Goal: Information Seeking & Learning: Learn about a topic

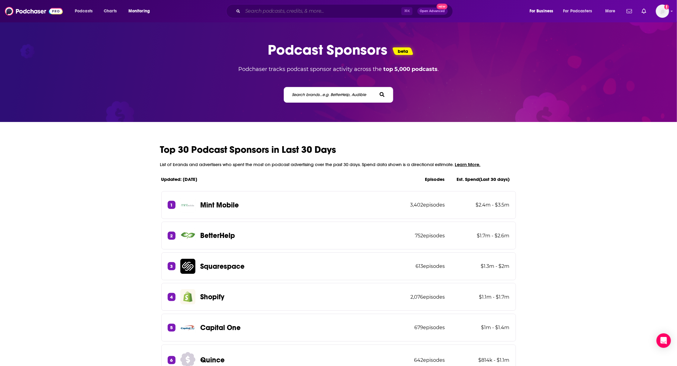
click at [312, 10] on input "Search podcasts, credits, & more..." at bounding box center [322, 11] width 159 height 10
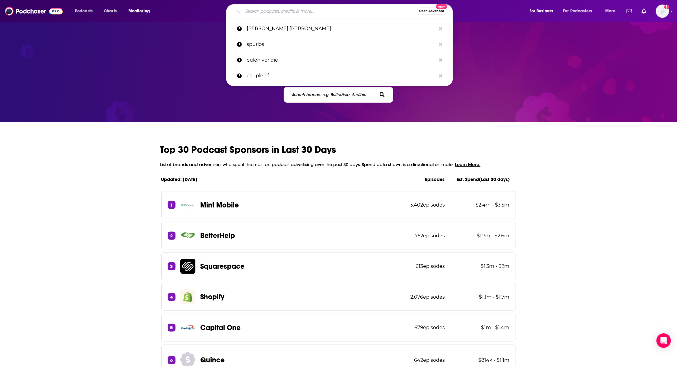
paste input "Apokalypse & Filterkaffe"
type input "Apokalypse & Filterkaffe"
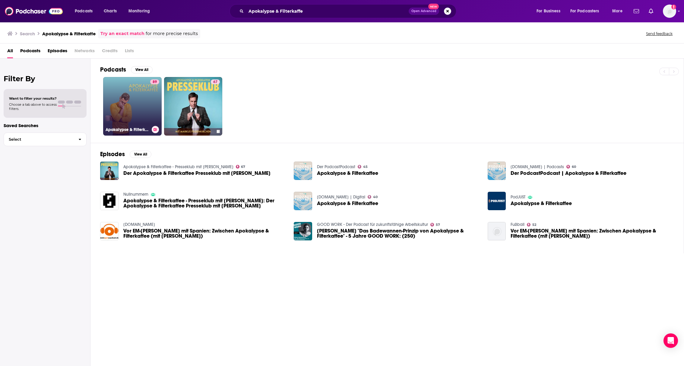
click at [131, 101] on link "89 Apokalypse & Filterkaffee" at bounding box center [132, 106] width 59 height 59
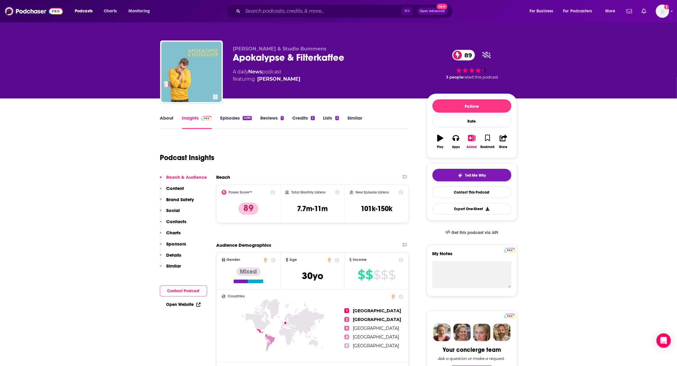
click at [470, 56] on span "89" at bounding box center [467, 55] width 17 height 11
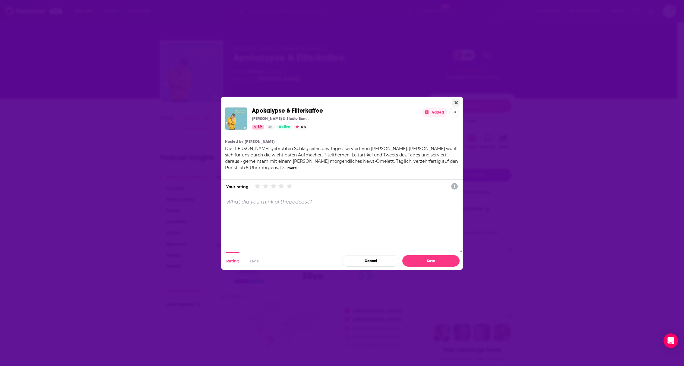
click at [456, 102] on icon "Close" at bounding box center [456, 102] width 3 height 3
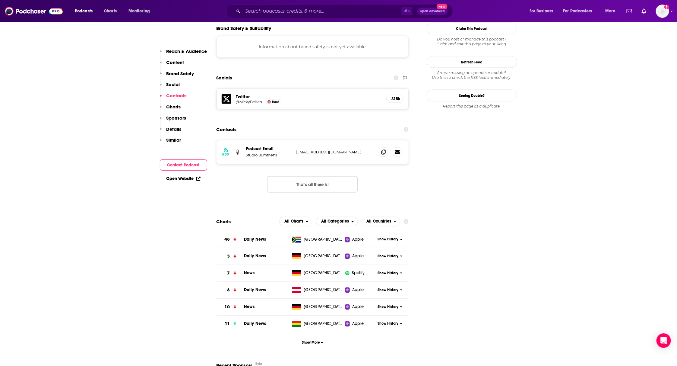
scroll to position [549, 0]
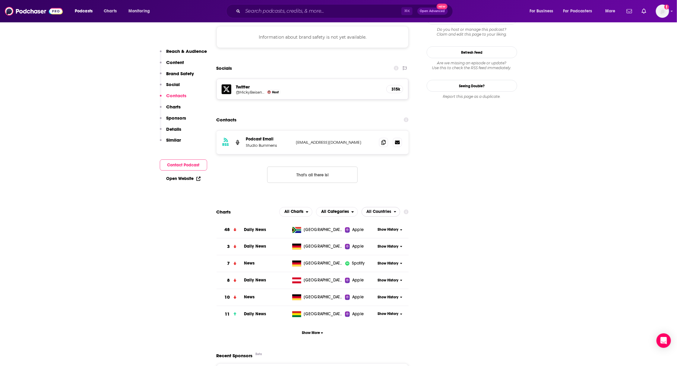
click at [389, 210] on span "All Countries" at bounding box center [379, 212] width 25 height 4
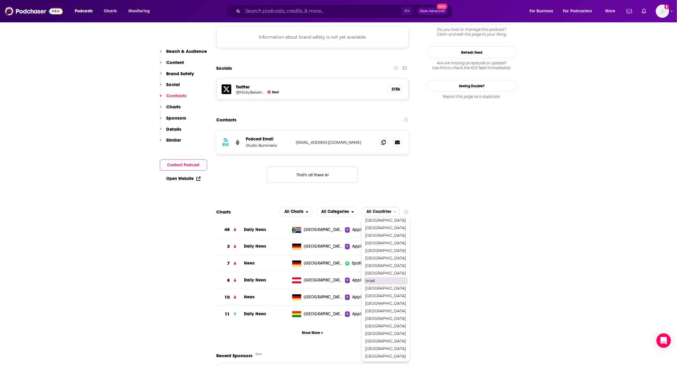
scroll to position [138, 0]
click at [378, 226] on span "[GEOGRAPHIC_DATA]" at bounding box center [385, 228] width 41 height 4
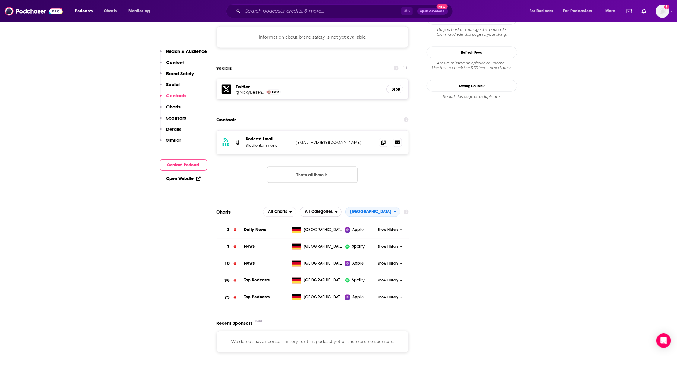
click at [333, 210] on span "All Categories" at bounding box center [319, 212] width 28 height 4
click at [336, 228] on span "Top Podcasts" at bounding box center [320, 230] width 34 height 4
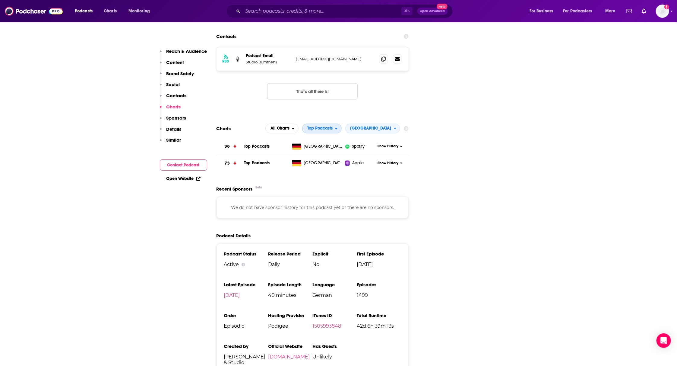
scroll to position [820, 0]
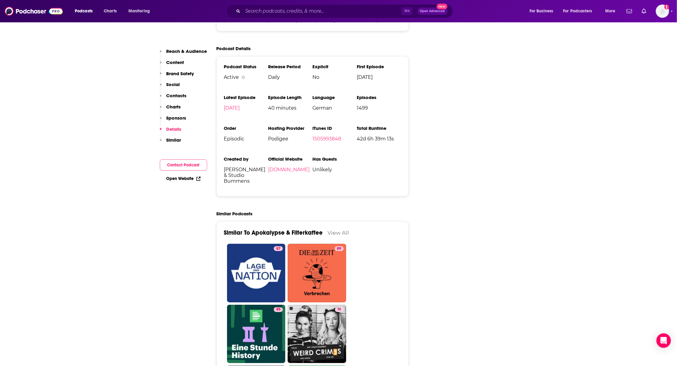
drag, startPoint x: 282, startPoint y: 127, endPoint x: 267, endPoint y: 124, distance: 15.4
click at [266, 124] on ul "Podcast Status Active Release Period Daily Explicit No First Episode [DATE] Lat…" at bounding box center [312, 126] width 177 height 125
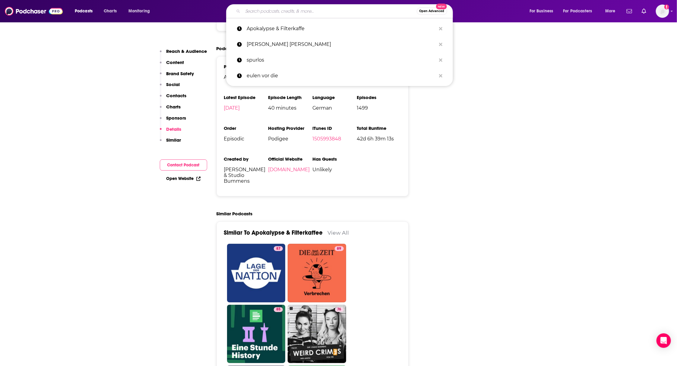
click at [306, 11] on input "Search podcasts, credits, & more..." at bounding box center [330, 11] width 174 height 10
paste input "Geschichten aus der Geschichte"
type input "Geschichten aus der Geschichte"
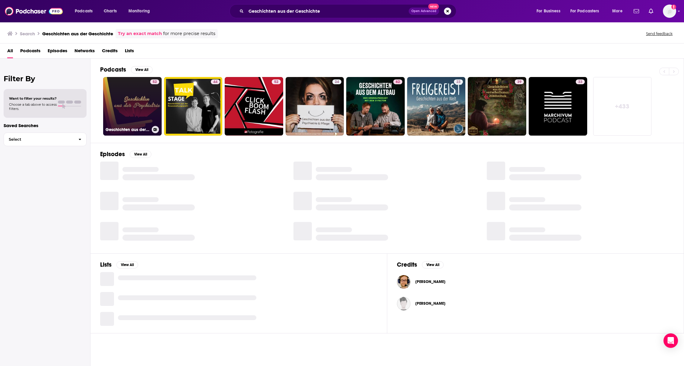
click at [132, 90] on link "52 Geschichten aus der Psychiatrie" at bounding box center [132, 106] width 59 height 59
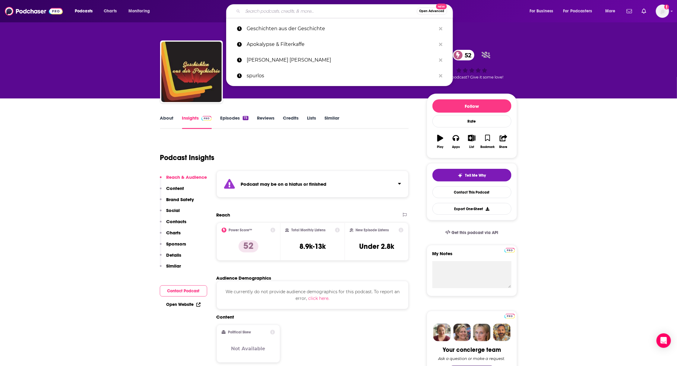
click at [279, 9] on input "Search podcasts, credits, & more..." at bounding box center [330, 11] width 174 height 10
paste input "Geschichten aus der Geschichte"
type input "Geschichten aus der Geschichte"
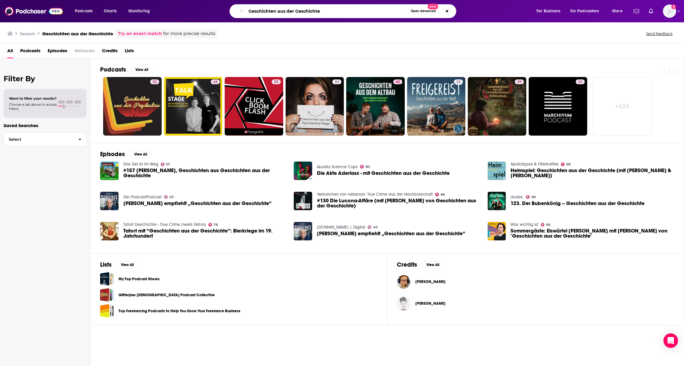
drag, startPoint x: 315, startPoint y: 8, endPoint x: 222, endPoint y: 8, distance: 92.6
click at [222, 8] on div "Geschichten aus der Geschichte Open Advanced New" at bounding box center [348, 11] width 363 height 14
drag, startPoint x: 323, startPoint y: 11, endPoint x: 240, endPoint y: 9, distance: 82.7
click at [240, 9] on div "Geschichten aus der Geschichte Open Advanced New" at bounding box center [343, 11] width 227 height 14
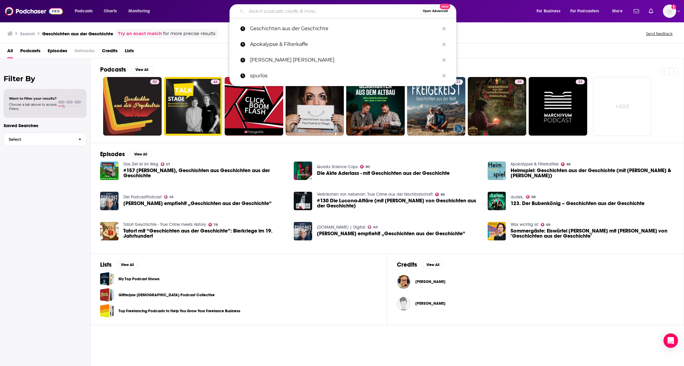
paste input "No Such Thing As A Fish"
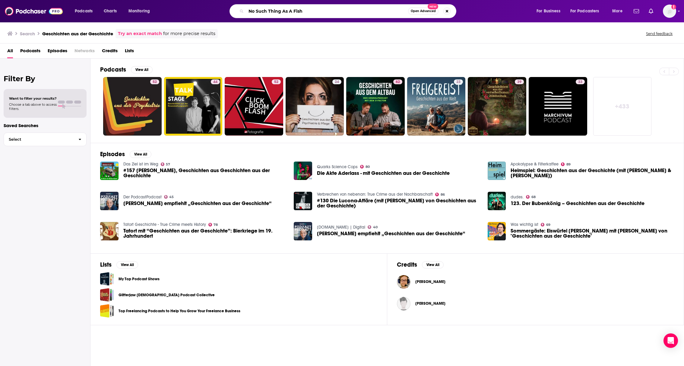
type input "No Such Thing As A Fish"
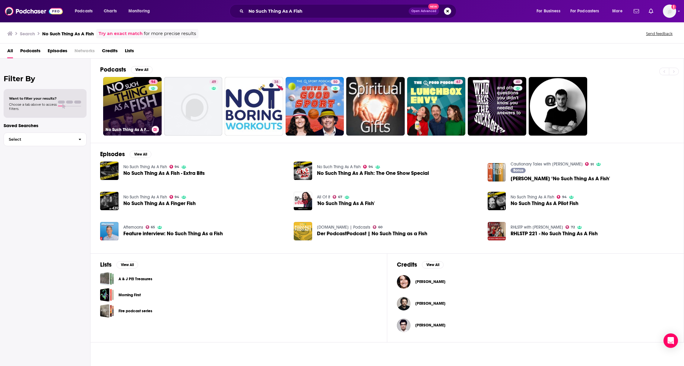
click at [129, 87] on link "94 No Such Thing As A Fish" at bounding box center [132, 106] width 59 height 59
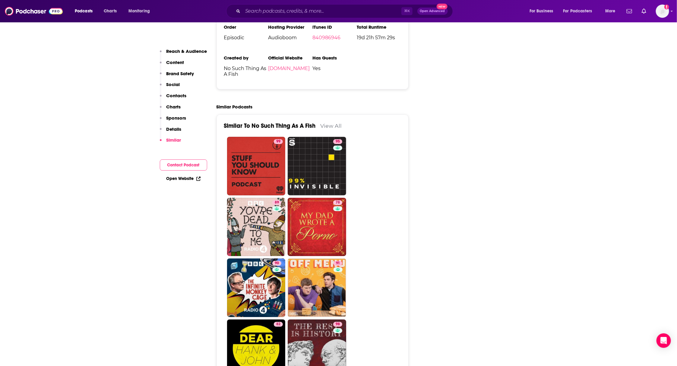
scroll to position [1067, 0]
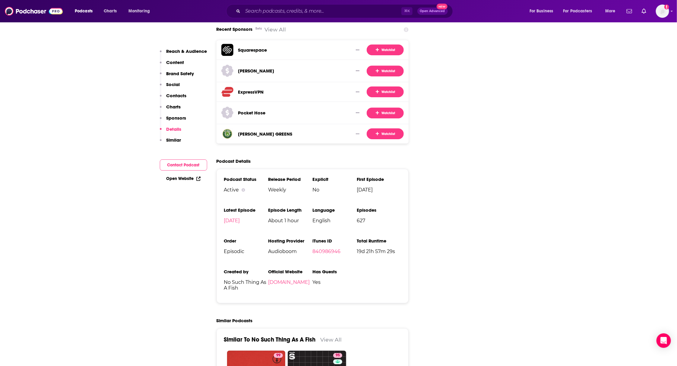
click at [240, 217] on link "[DATE]" at bounding box center [232, 220] width 16 height 6
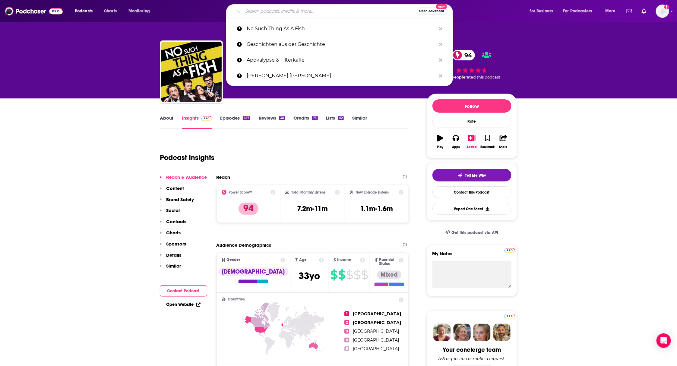
click at [318, 12] on input "Search podcasts, credits, & more..." at bounding box center [330, 11] width 174 height 10
paste input "F1: Beyond the Grid"
type input "F1: Beyond the Grid"
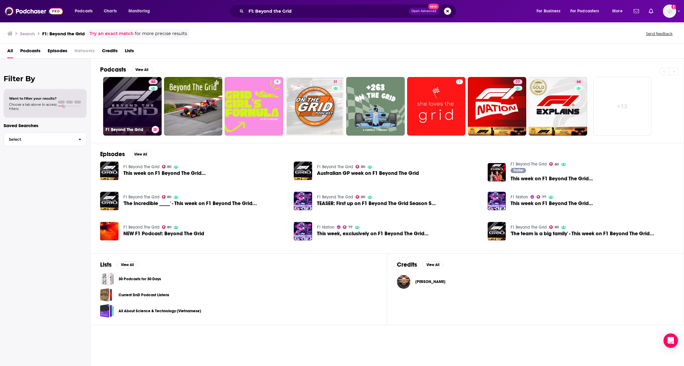
click at [132, 87] on link "80 F1 Beyond The Grid" at bounding box center [132, 106] width 59 height 59
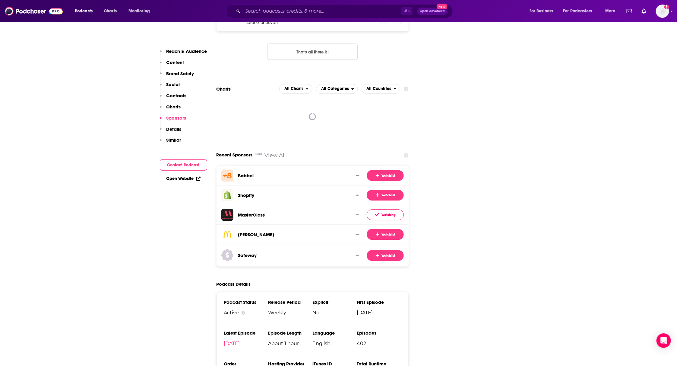
scroll to position [821, 0]
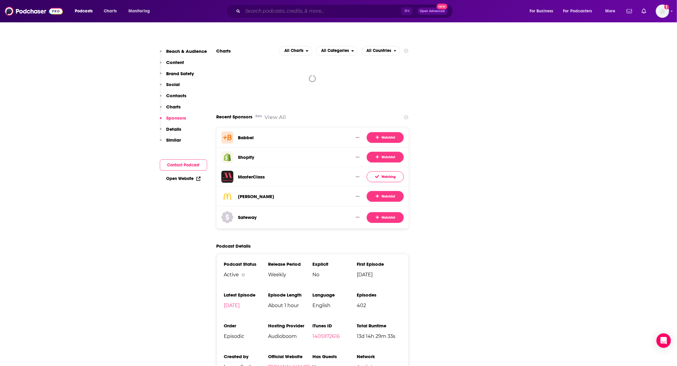
click at [328, 8] on input "Search podcasts, credits, & more..." at bounding box center [322, 11] width 159 height 10
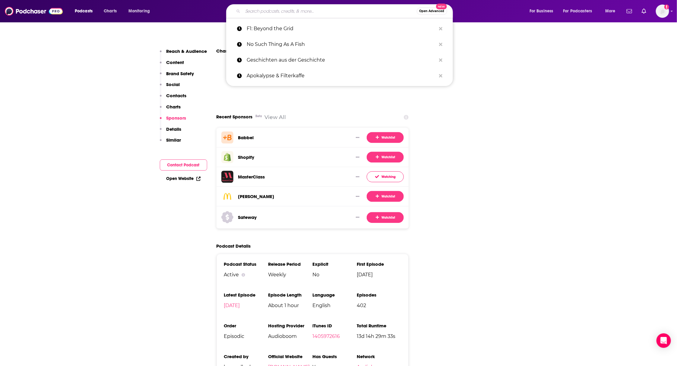
paste input "The Cycling Podcast"
type input "The Cycling Podcast"
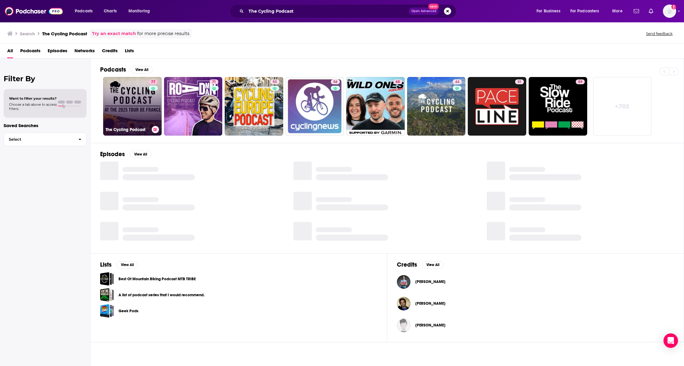
click at [126, 101] on link "77 The Cycling Podcast" at bounding box center [132, 106] width 59 height 59
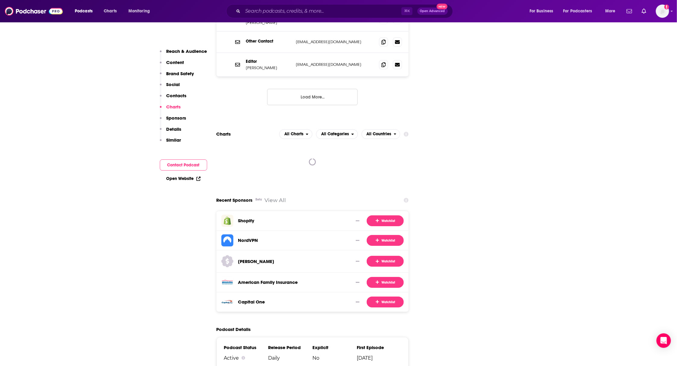
scroll to position [1086, 0]
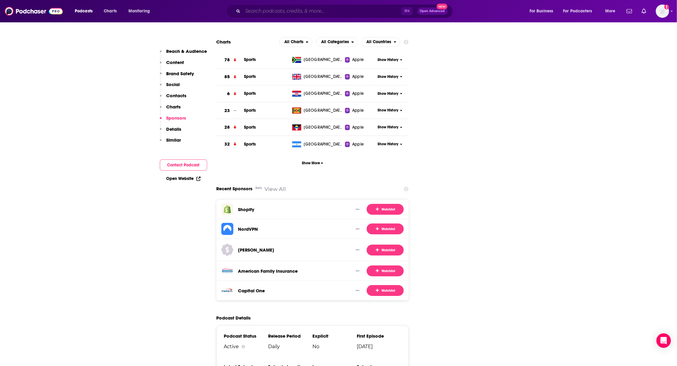
click at [346, 10] on input "Search podcasts, credits, & more..." at bounding box center [322, 11] width 159 height 10
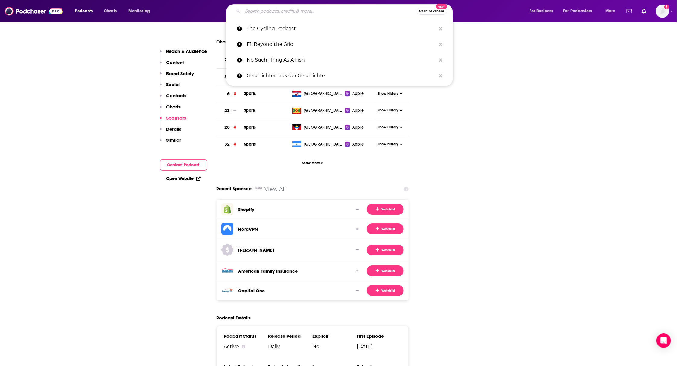
paste input "Empire"
type input "Empire"
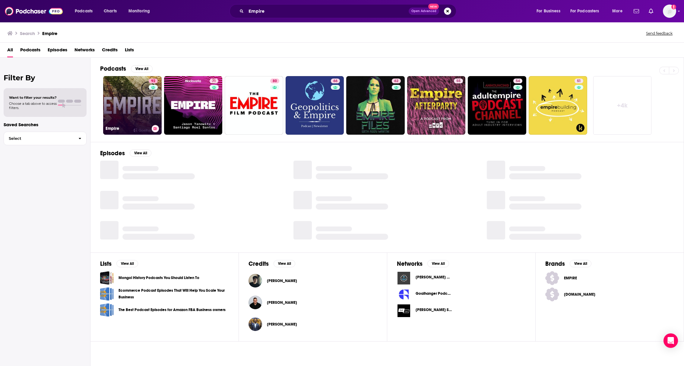
click at [124, 94] on link "92 Empire" at bounding box center [132, 105] width 59 height 59
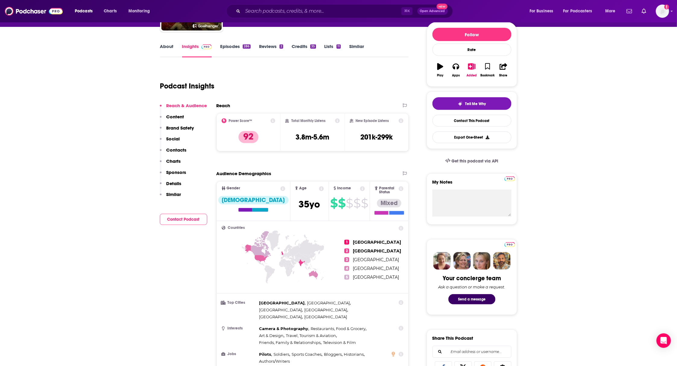
scroll to position [51, 0]
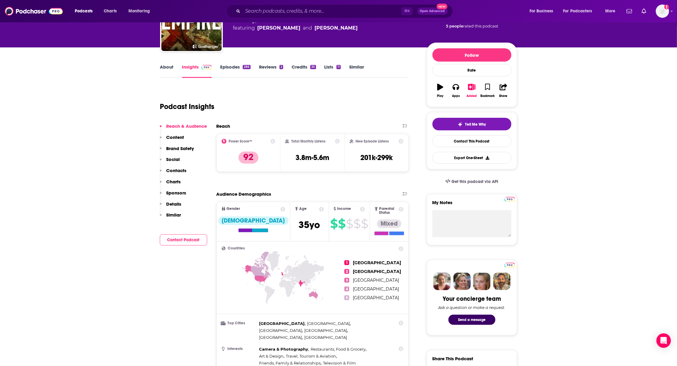
click at [228, 65] on link "Episodes 286" at bounding box center [235, 71] width 30 height 14
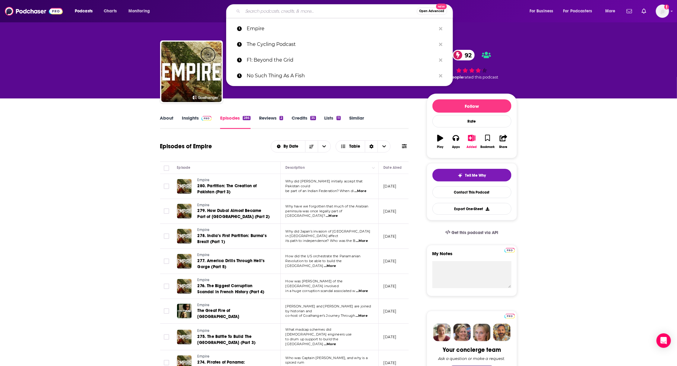
click at [315, 9] on input "Search podcasts, credits, & more..." at bounding box center [330, 11] width 174 height 10
paste input "[PERSON_NAME] The World"
type input "[PERSON_NAME] The World"
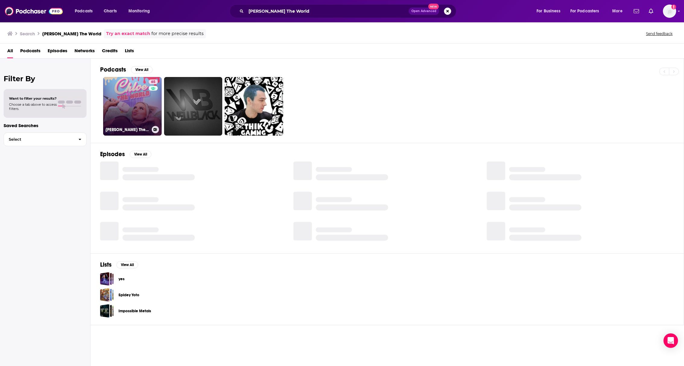
click at [123, 103] on link "65 [PERSON_NAME] The World" at bounding box center [132, 106] width 59 height 59
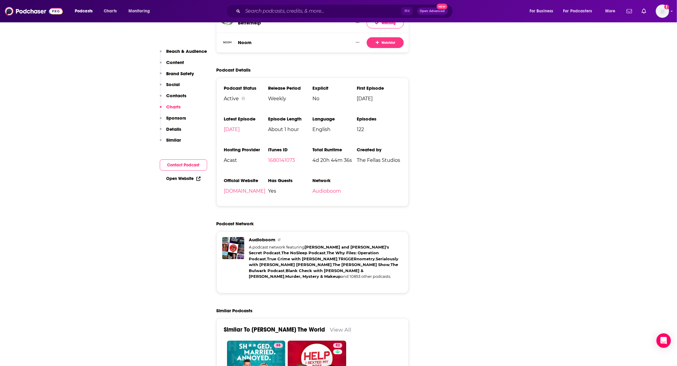
scroll to position [1036, 0]
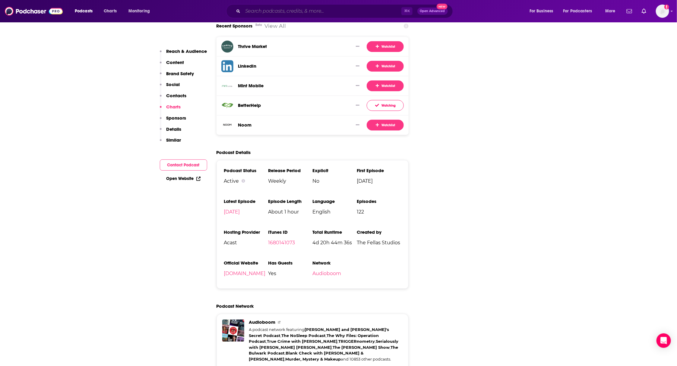
click at [290, 11] on input "Search podcasts, credits, & more..." at bounding box center [322, 11] width 159 height 10
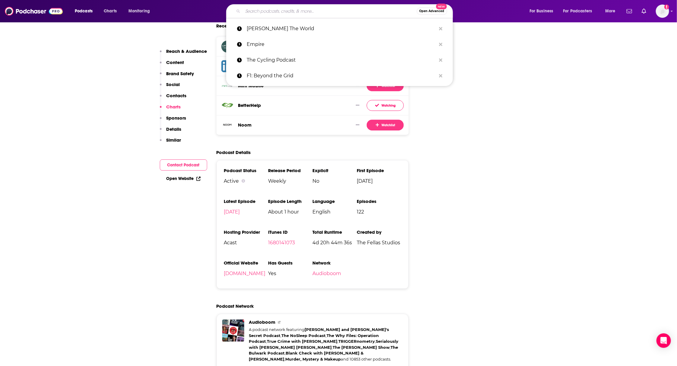
paste input "The Price of Football"
type input "The Price of Football"
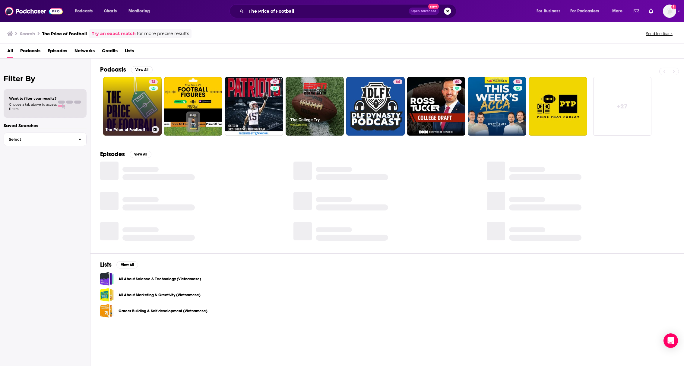
click at [113, 93] on link "74 The Price of Football" at bounding box center [132, 106] width 59 height 59
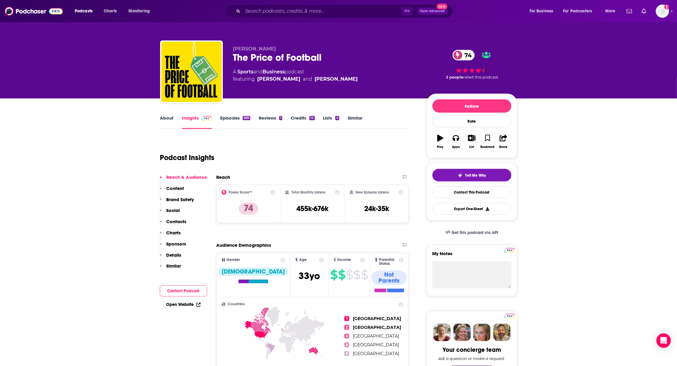
click at [224, 115] on link "Episodes 669" at bounding box center [235, 122] width 30 height 14
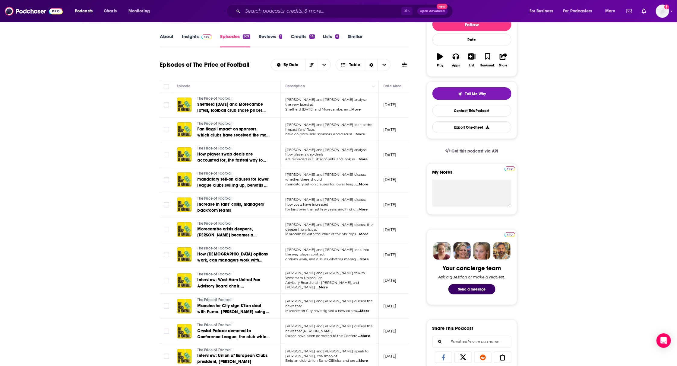
scroll to position [141, 0]
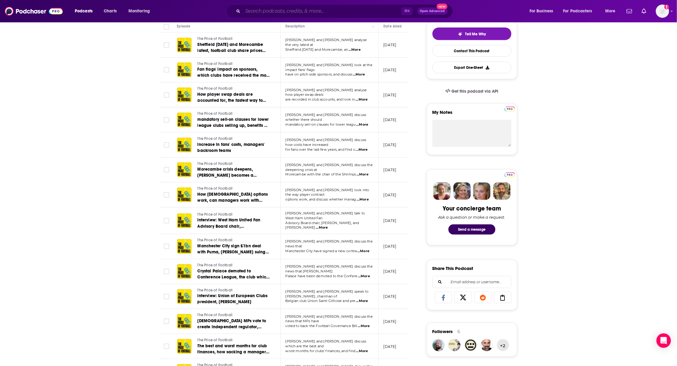
click at [275, 13] on input "Search podcasts, credits, & more..." at bounding box center [322, 11] width 159 height 10
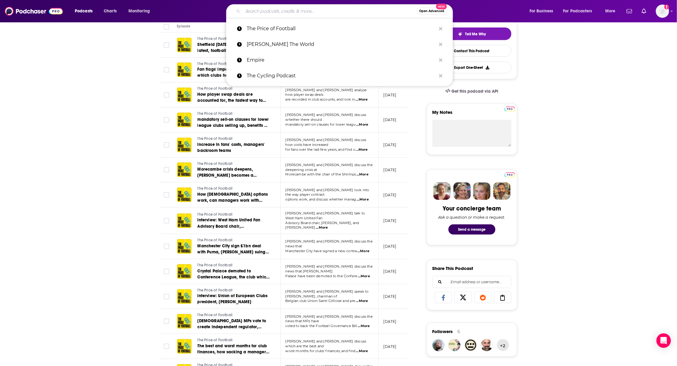
paste input "Self Care Club"
type input "Self Care Club"
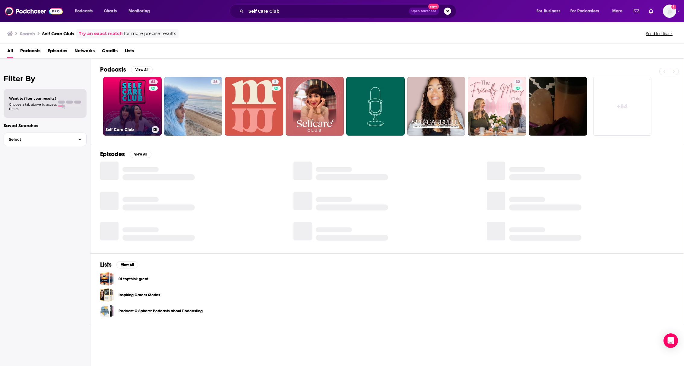
click at [129, 93] on link "62 Self Care Club" at bounding box center [132, 106] width 59 height 59
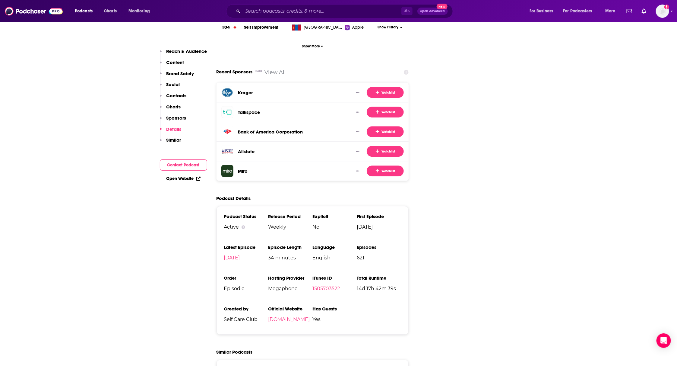
scroll to position [1060, 0]
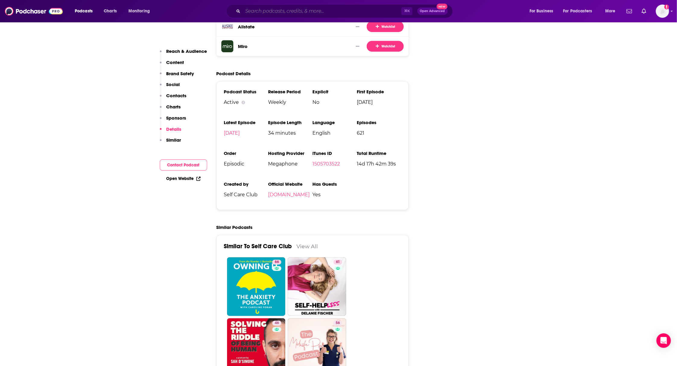
click at [353, 14] on input "Search podcasts, credits, & more..." at bounding box center [322, 11] width 159 height 10
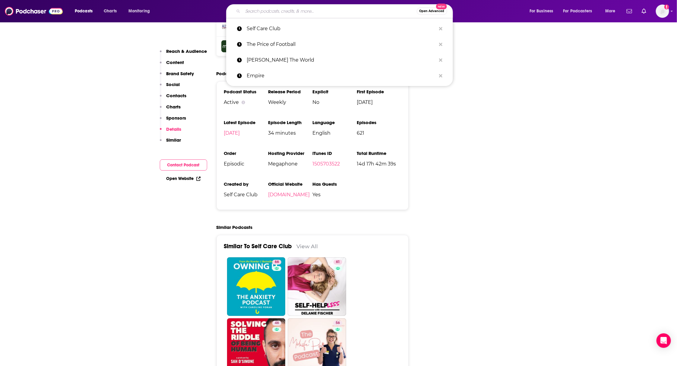
paste input "LEGEND"
type input "LEGEND"
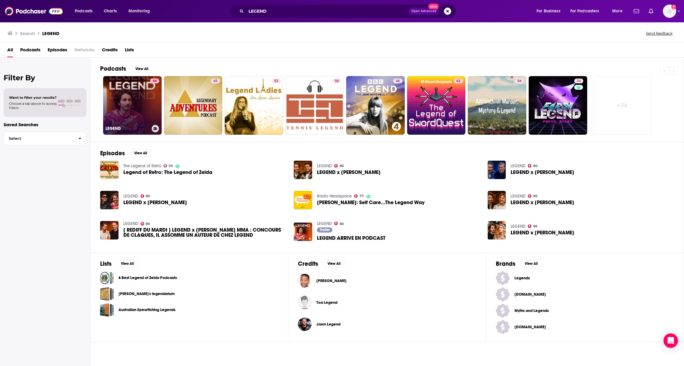
click at [114, 94] on link "86 LEGEND" at bounding box center [132, 105] width 59 height 59
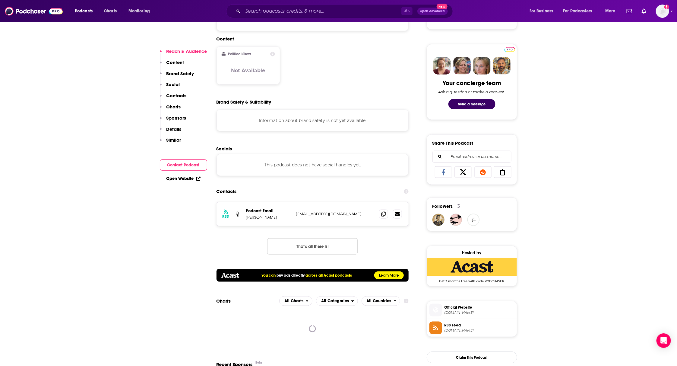
scroll to position [619, 0]
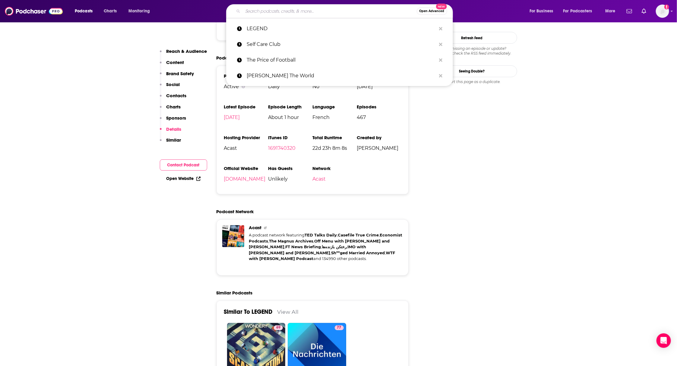
click at [263, 9] on input "Search podcasts, credits, & more..." at bounding box center [330, 11] width 174 height 10
paste input "Émotions"
type input "Émotions"
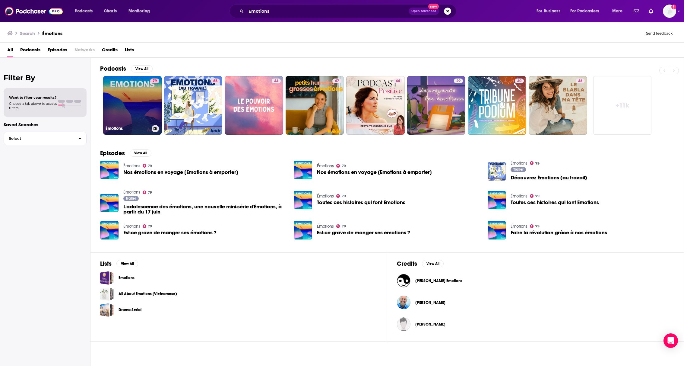
click at [132, 97] on link "79 Émotions" at bounding box center [132, 105] width 59 height 59
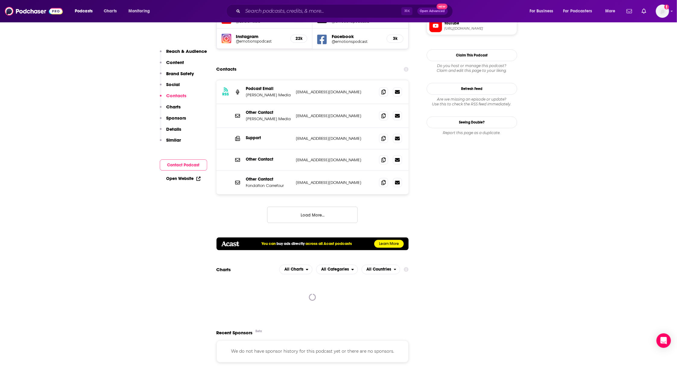
scroll to position [823, 0]
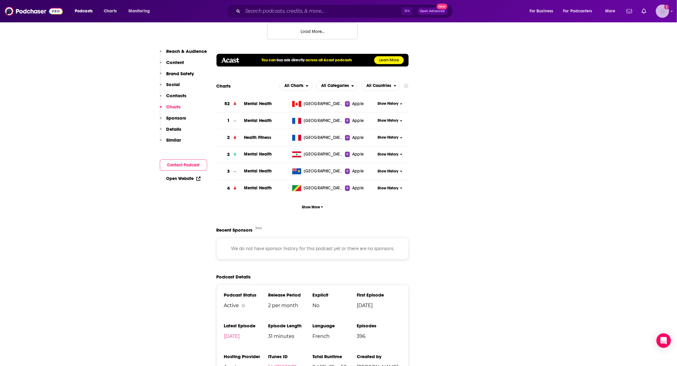
click at [666, 5] on icon "Add a profile image" at bounding box center [667, 7] width 5 height 5
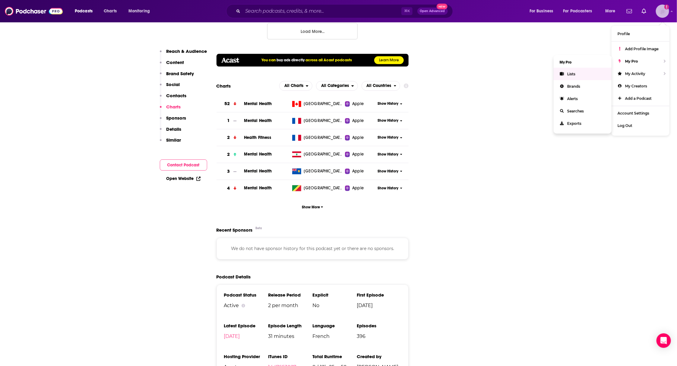
click at [567, 71] on link "Lists" at bounding box center [583, 74] width 58 height 12
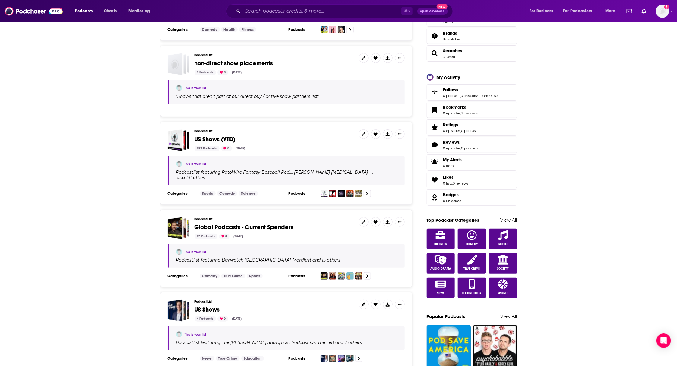
scroll to position [154, 0]
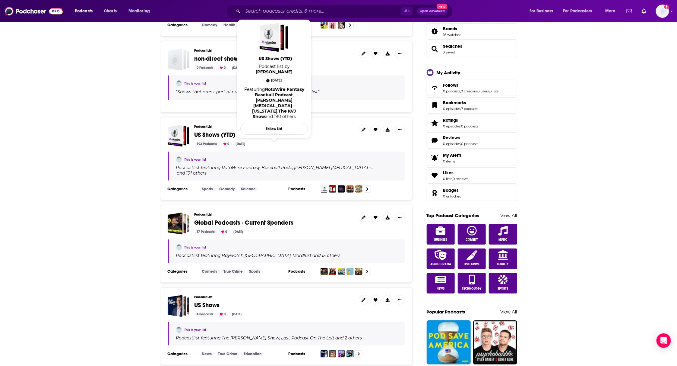
click at [237, 134] on span "US Shows (YTD)" at bounding box center [275, 135] width 160 height 7
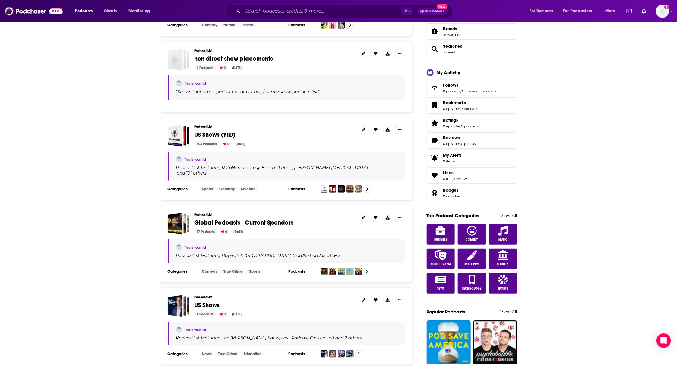
click at [217, 135] on span "US Shows (YTD)" at bounding box center [215, 135] width 41 height 8
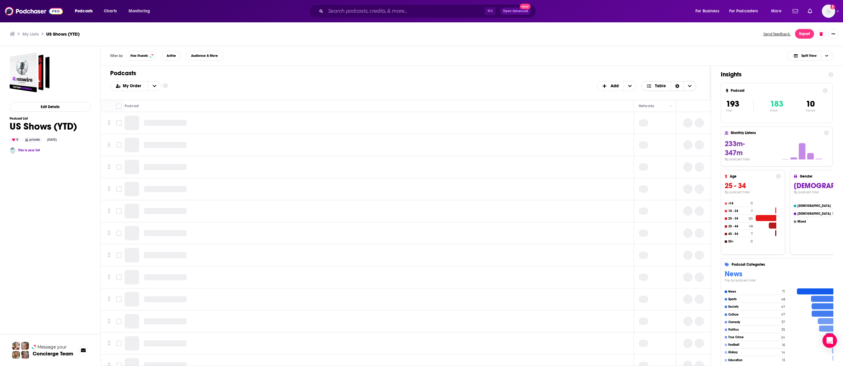
click at [653, 84] on span "Choose View" at bounding box center [650, 86] width 8 height 4
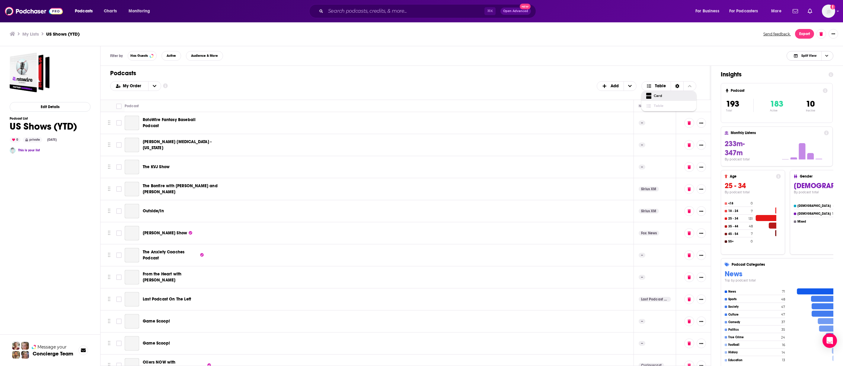
click at [677, 57] on icon "Choose View" at bounding box center [826, 55] width 3 height 3
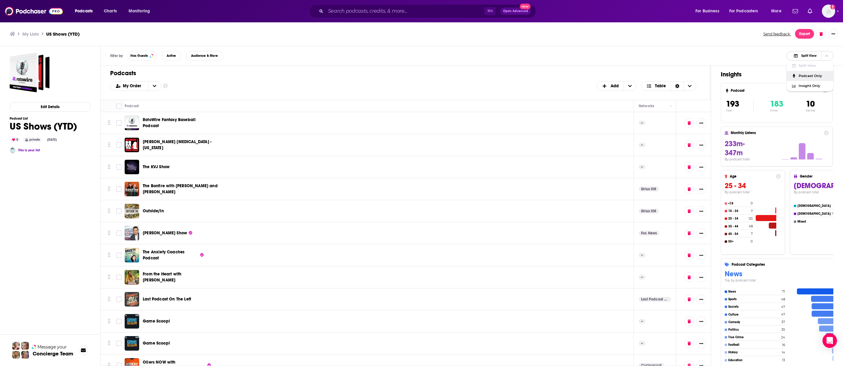
click at [677, 74] on span "Podcast Only" at bounding box center [813, 75] width 30 height 3
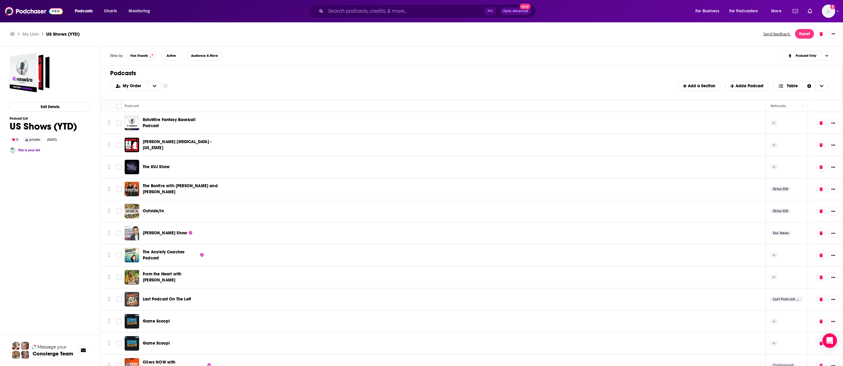
click at [677, 75] on h1 "Podcasts" at bounding box center [469, 73] width 718 height 8
click at [677, 90] on button "Add a Section" at bounding box center [699, 86] width 43 height 10
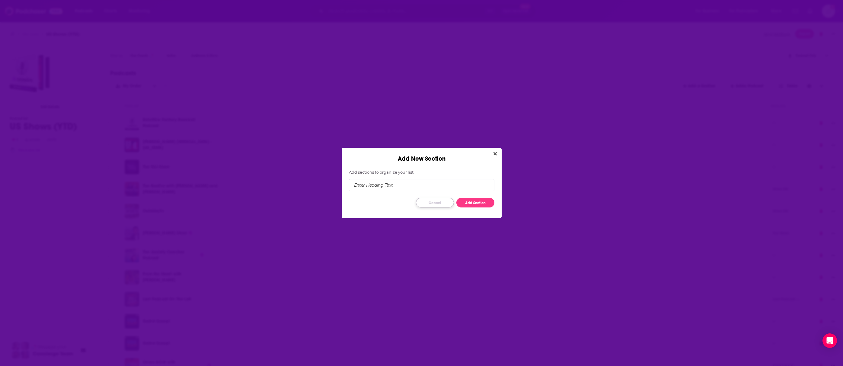
click at [430, 203] on button "Cancel" at bounding box center [435, 203] width 38 height 10
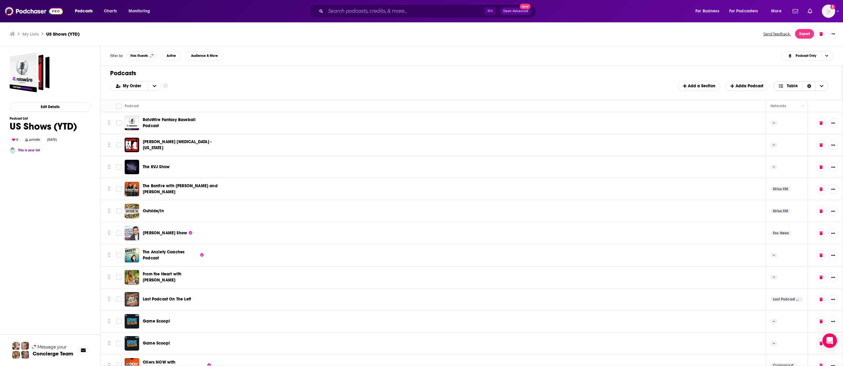
click at [677, 86] on span "Choose View" at bounding box center [821, 85] width 13 height 9
click at [677, 85] on icon "Sort Direction" at bounding box center [809, 86] width 4 height 4
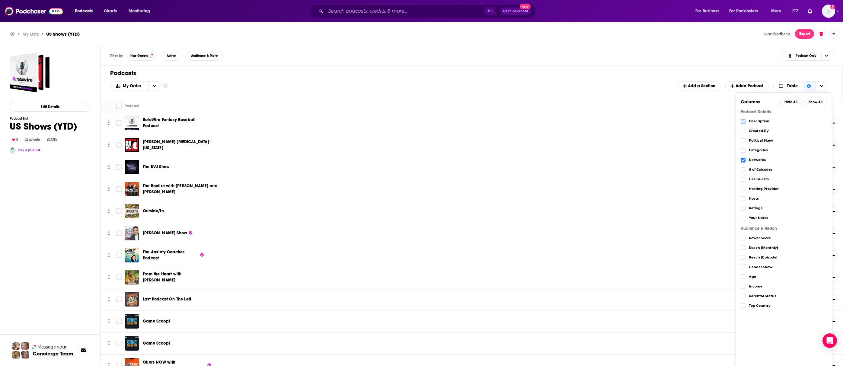
click at [677, 123] on icon "Choose View" at bounding box center [743, 121] width 4 height 4
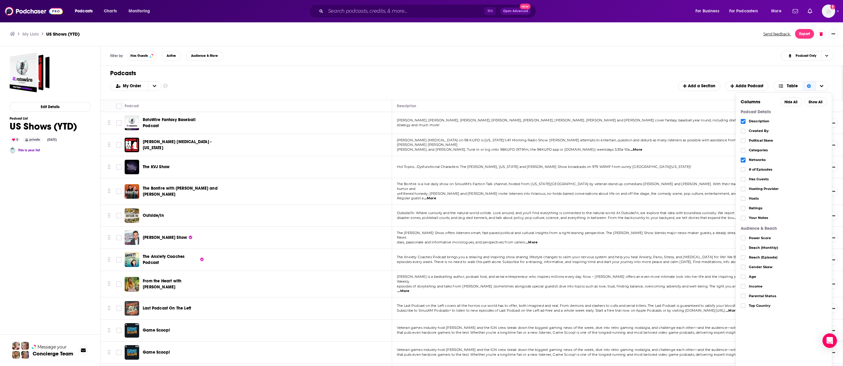
click at [677, 123] on icon "Choose View" at bounding box center [743, 121] width 4 height 4
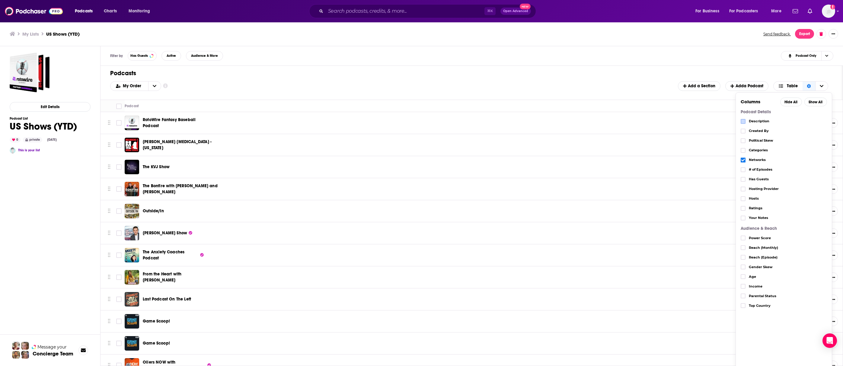
click at [605, 69] on h1 "Podcasts" at bounding box center [469, 73] width 718 height 8
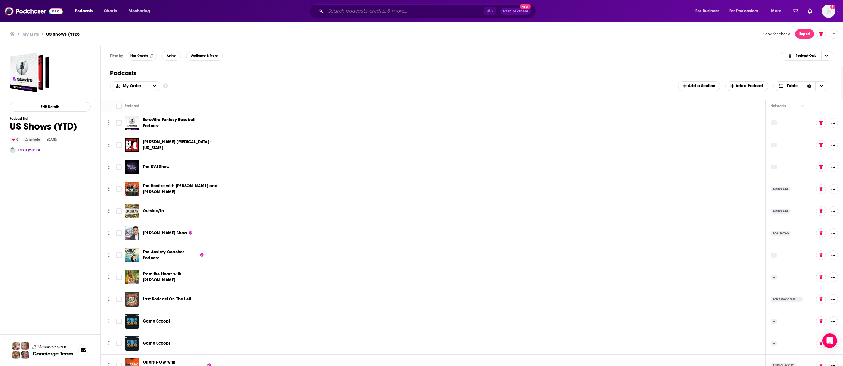
click at [401, 11] on input "Search podcasts, credits, & more..." at bounding box center [404, 11] width 159 height 10
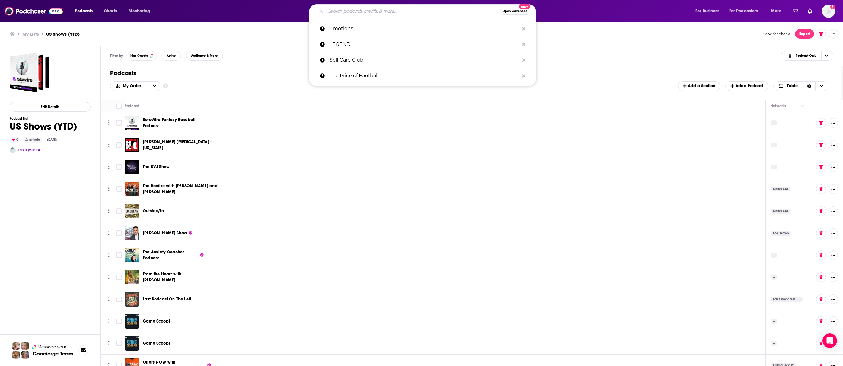
paste input "All Fantasy Everything"
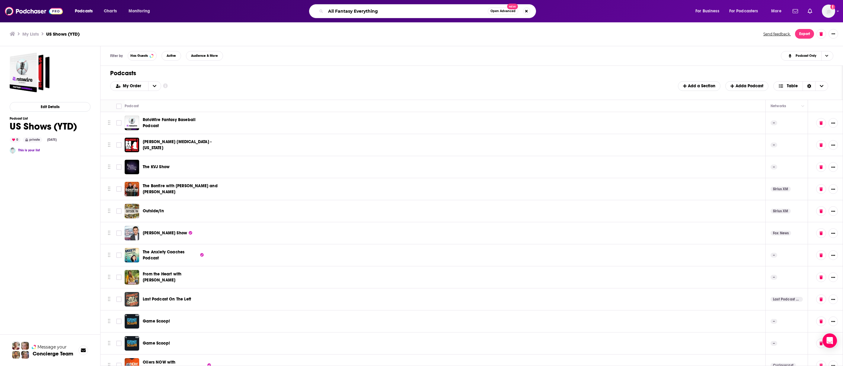
type input "All Fantasy Everything"
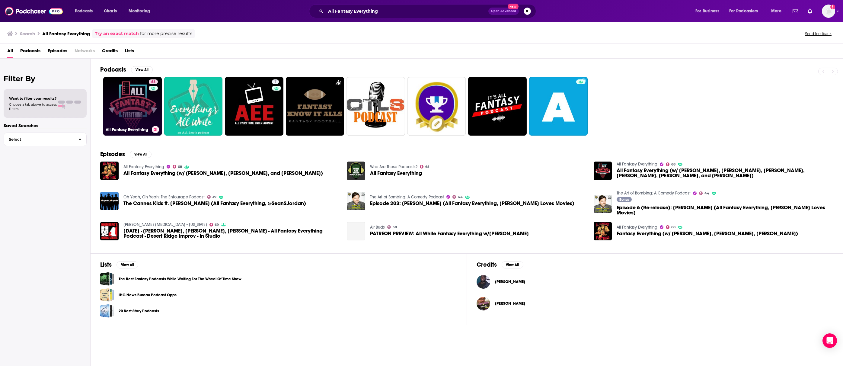
click at [125, 106] on link "68 All Fantasy Everything" at bounding box center [132, 106] width 59 height 59
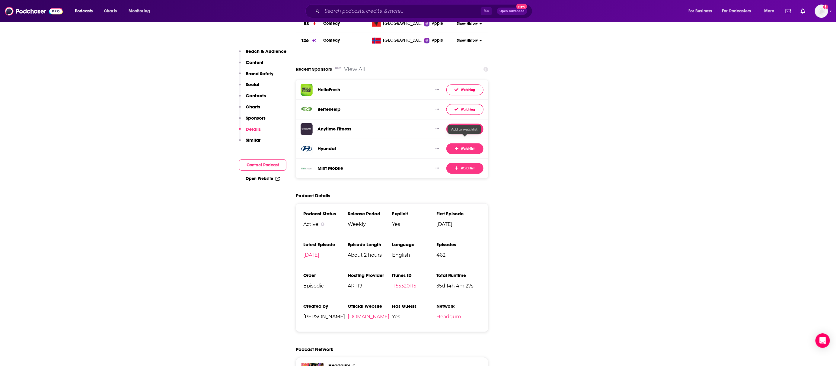
scroll to position [1072, 0]
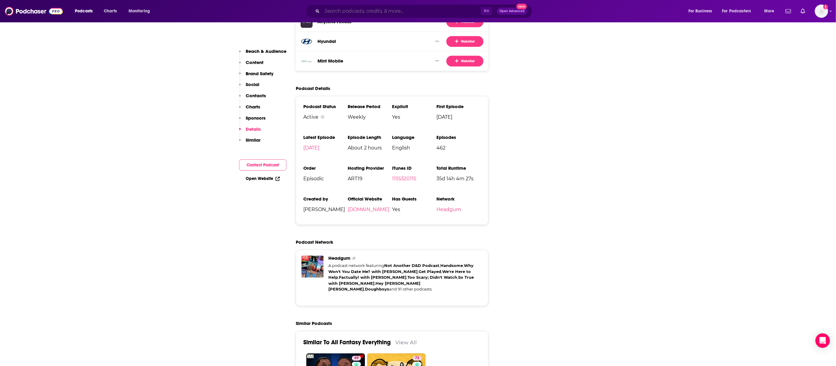
click at [405, 10] on input "Search podcasts, credits, & more..." at bounding box center [401, 11] width 159 height 10
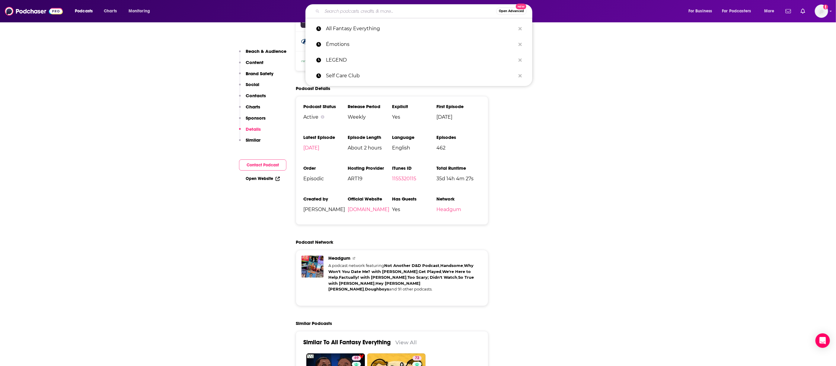
paste input "Ask [PERSON_NAME] Anything"
type input "Ask [PERSON_NAME] Anything"
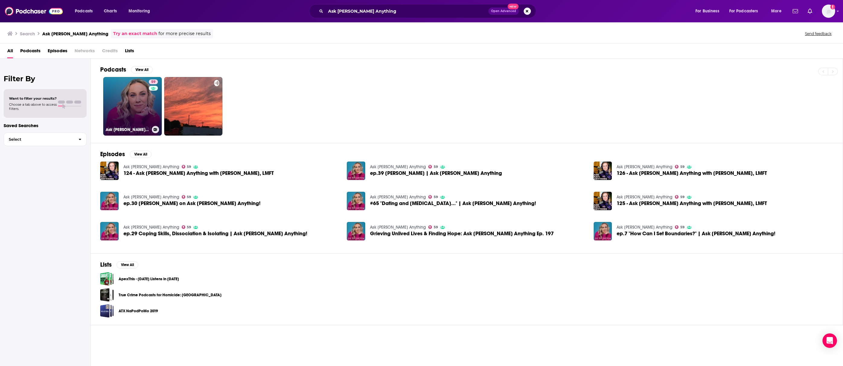
click at [127, 101] on link "59 Ask [PERSON_NAME] Anything" at bounding box center [132, 106] width 59 height 59
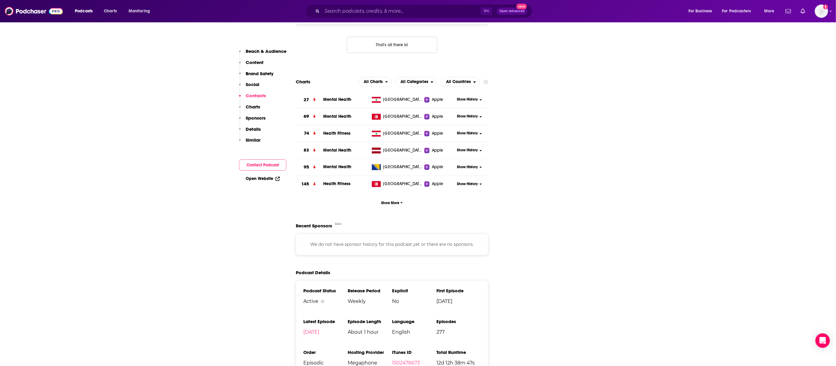
scroll to position [892, 0]
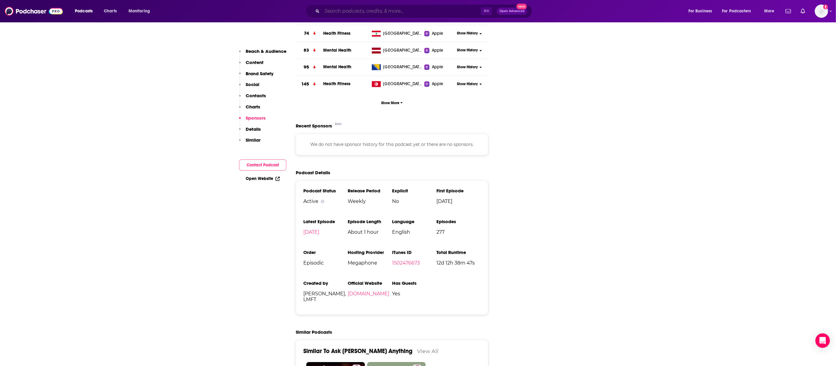
click at [412, 12] on input "Search podcasts, credits, & more..." at bounding box center [401, 11] width 159 height 10
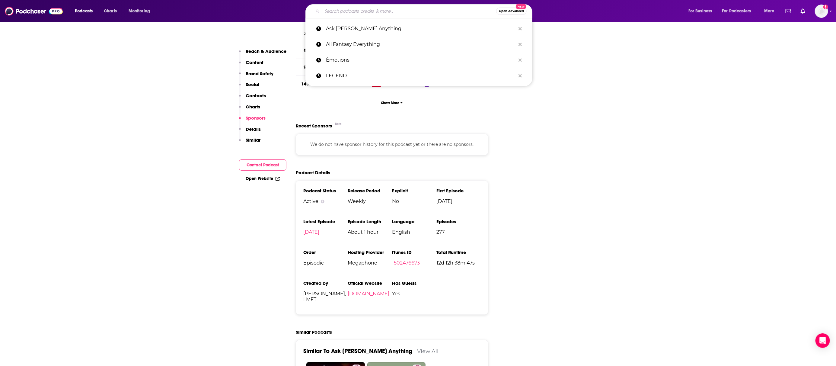
paste input "Book Talk for BookTok"
type input "Book Talk for BookTok"
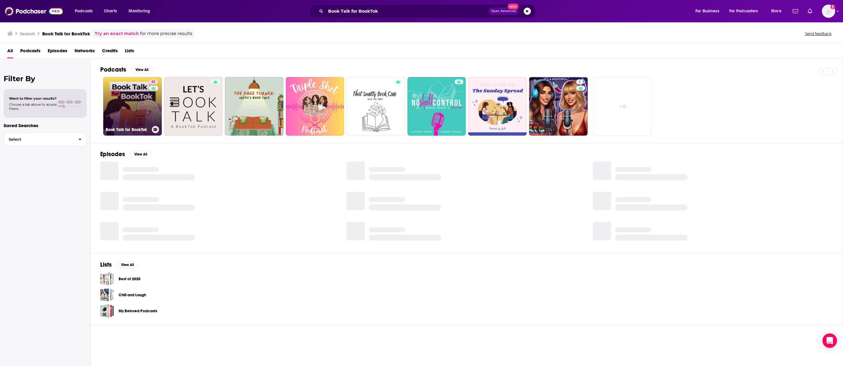
click at [123, 116] on link "61 Book Talk for BookTok" at bounding box center [132, 106] width 59 height 59
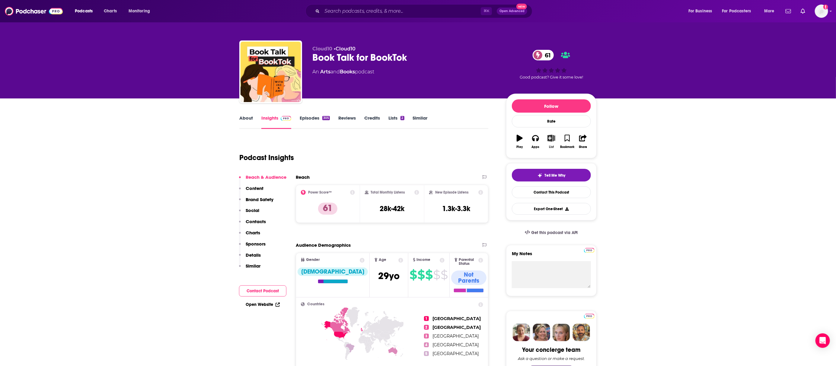
click at [551, 139] on icon "button" at bounding box center [551, 138] width 8 height 7
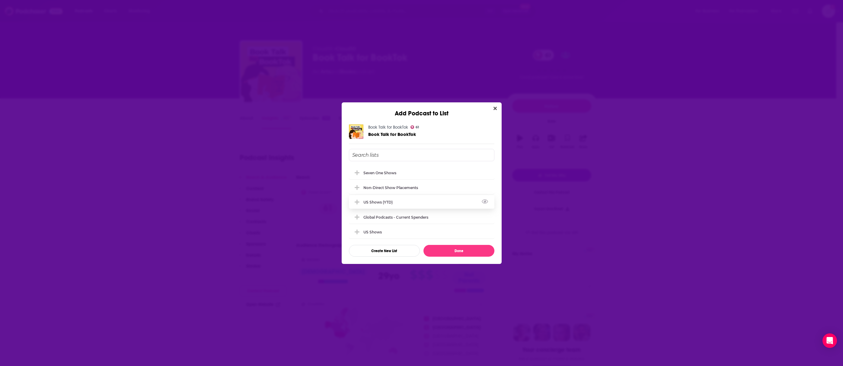
click at [374, 204] on div "US Shows (YTD)" at bounding box center [421, 201] width 145 height 13
click at [457, 252] on button "Done" at bounding box center [458, 251] width 71 height 12
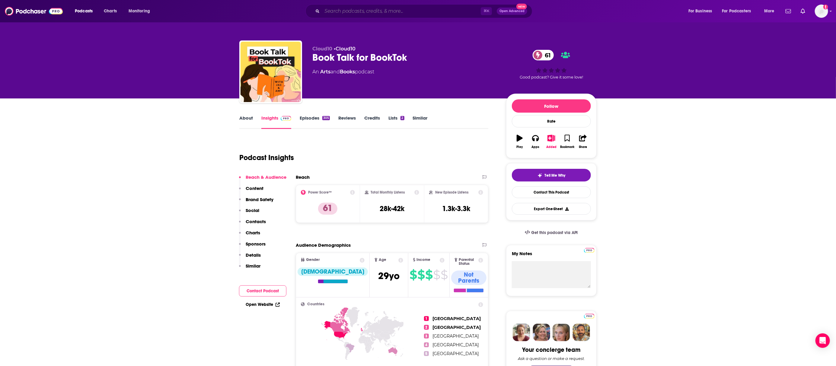
click at [363, 12] on input "Search podcasts, credits, & more..." at bounding box center [401, 11] width 159 height 10
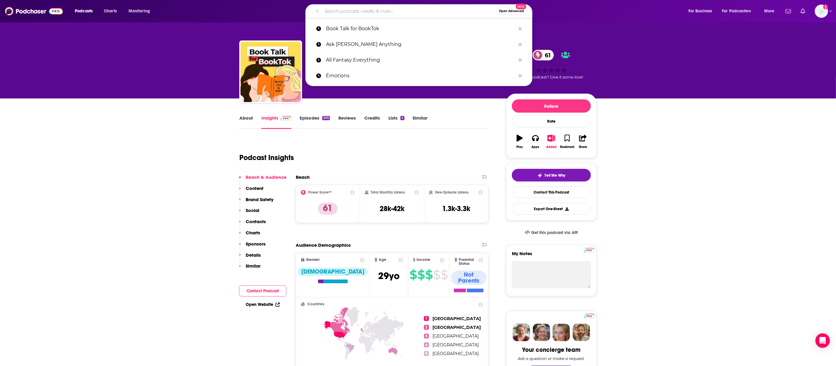
paste input "BROKE GIRL THERAPY"
type input "BROKE GIRL THERAPY"
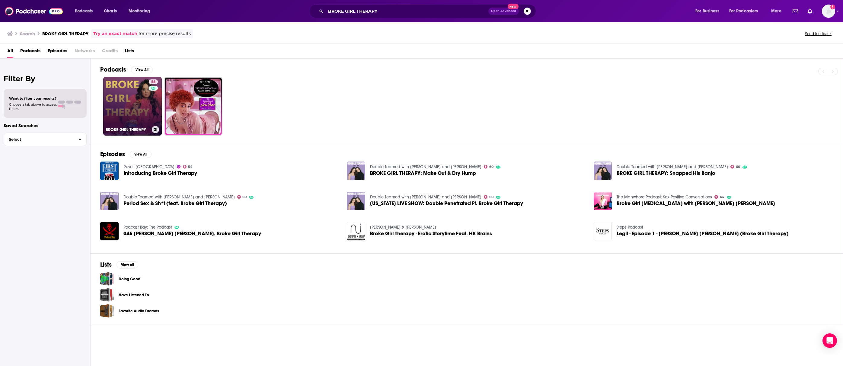
click at [120, 81] on link "56 BROKE GIRL THERAPY" at bounding box center [132, 106] width 59 height 59
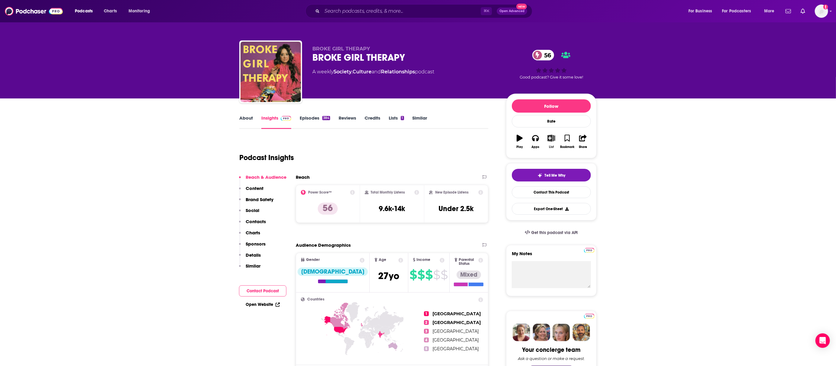
click at [547, 137] on icon "button" at bounding box center [551, 138] width 8 height 7
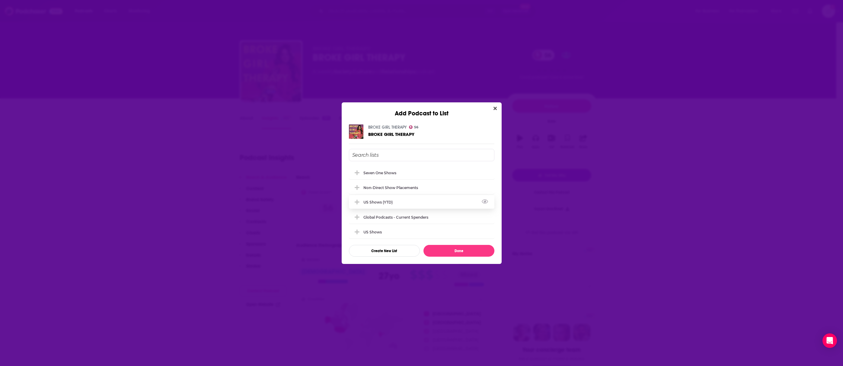
click at [392, 203] on div "US Shows (YTD)" at bounding box center [379, 202] width 33 height 5
click at [460, 258] on div "BROKE GIRL THERAPY 56 BROKE GIRL THERAPY Seven One Shows non-direct show placem…" at bounding box center [421, 190] width 160 height 147
click at [457, 252] on button "Done" at bounding box center [458, 251] width 71 height 12
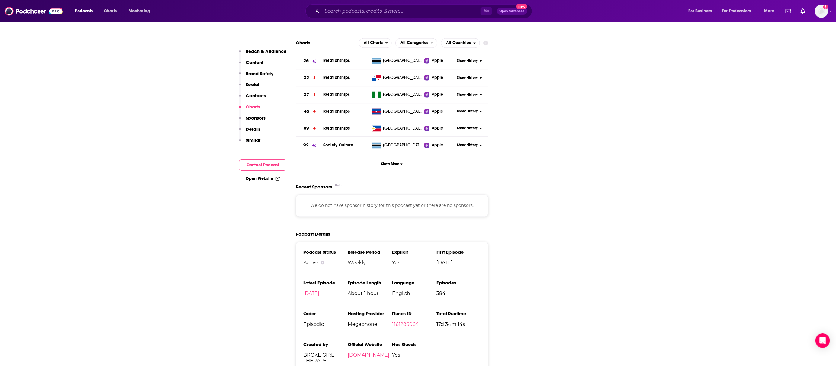
scroll to position [812, 0]
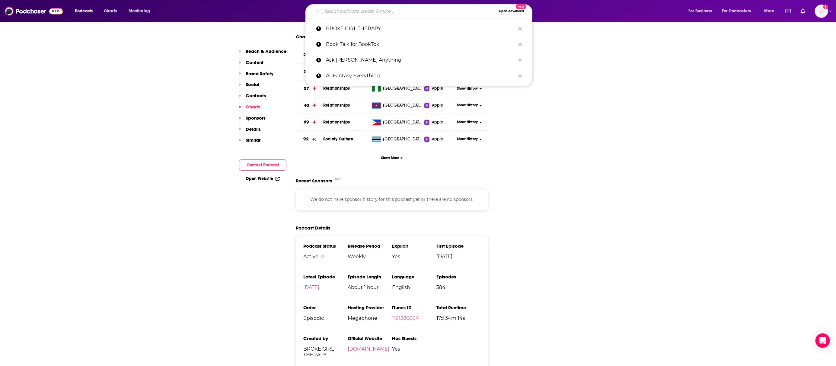
click at [357, 11] on input "Search podcasts, credits, & more..." at bounding box center [409, 11] width 174 height 10
paste input "Clues with [PERSON_NAME] and [PERSON_NAME]"
type input "Clues with [PERSON_NAME] and [PERSON_NAME]"
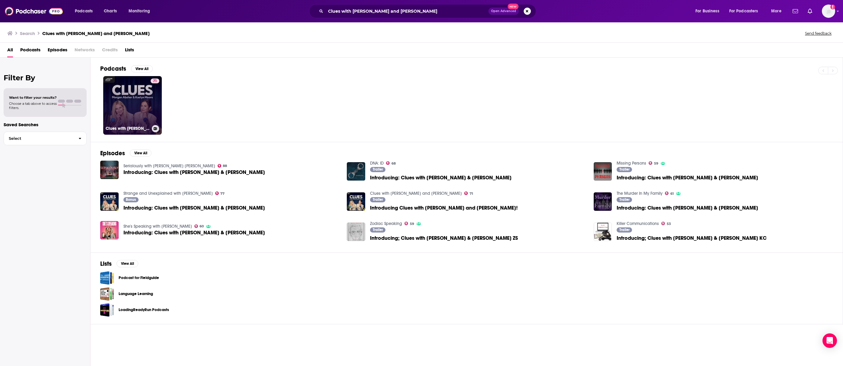
click at [120, 83] on link "71 Clues with [PERSON_NAME] and [PERSON_NAME]" at bounding box center [132, 105] width 59 height 59
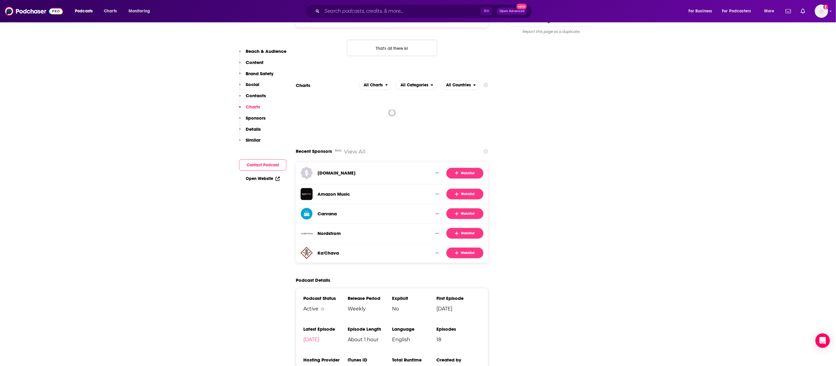
scroll to position [856, 0]
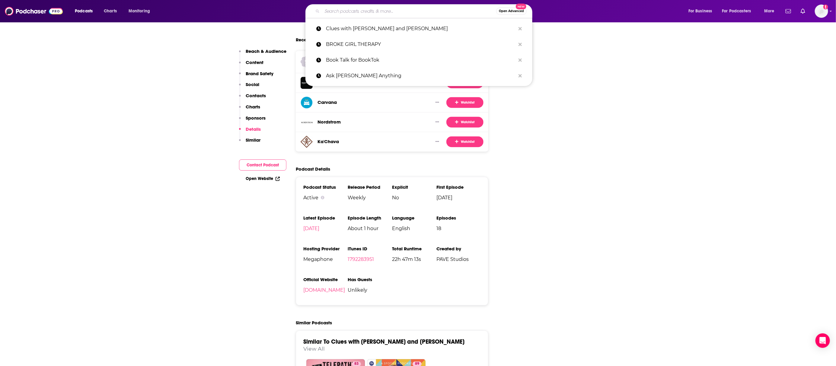
click at [428, 10] on input "Search podcasts, credits, & more..." at bounding box center [409, 11] width 174 height 10
paste input "Dear [PERSON_NAME]"
type input "Dear [PERSON_NAME]"
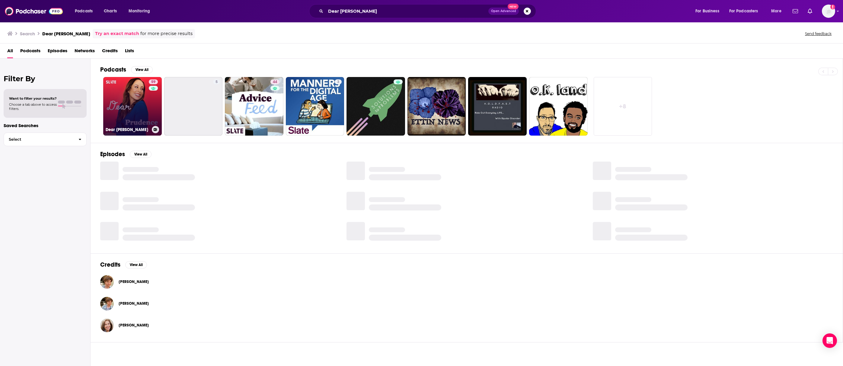
click at [116, 112] on link "59 Dear [PERSON_NAME]" at bounding box center [132, 106] width 59 height 59
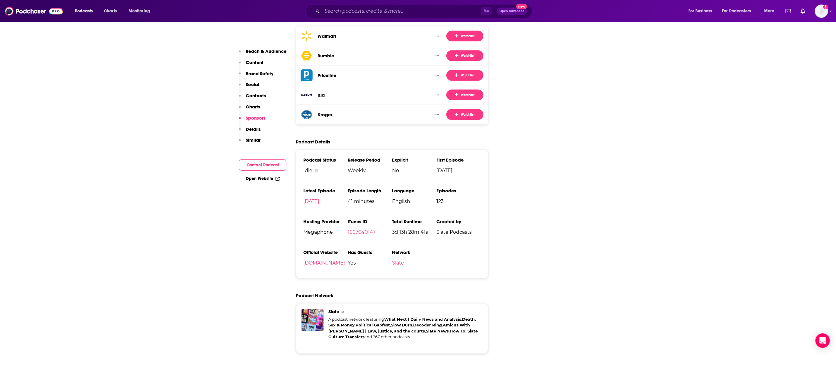
scroll to position [1049, 0]
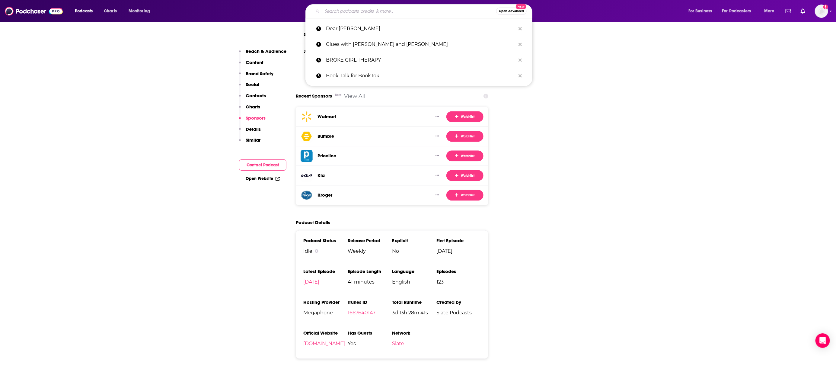
click at [445, 14] on input "Search podcasts, credits, & more..." at bounding box center [409, 11] width 174 height 10
paste input "Don't Blame Me!"
type input "Don't Blame Me!"
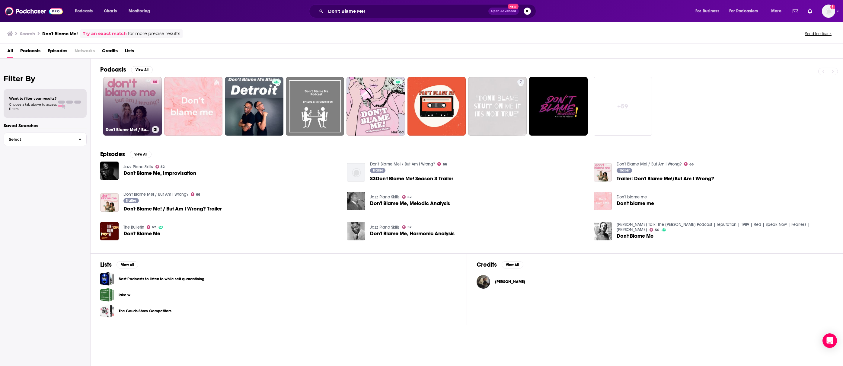
click at [152, 89] on div "66" at bounding box center [154, 102] width 9 height 46
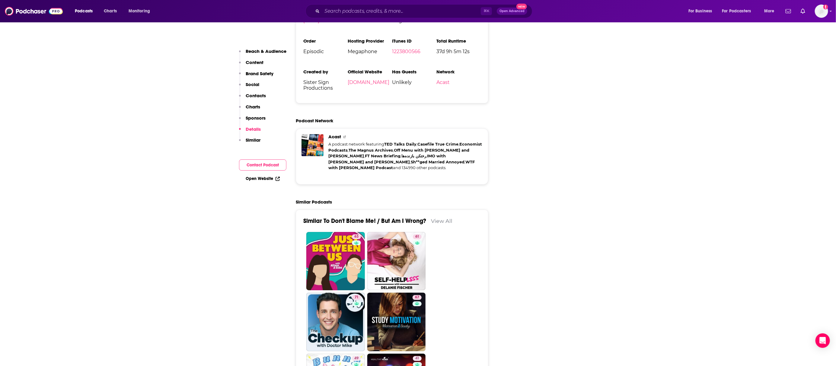
scroll to position [1085, 0]
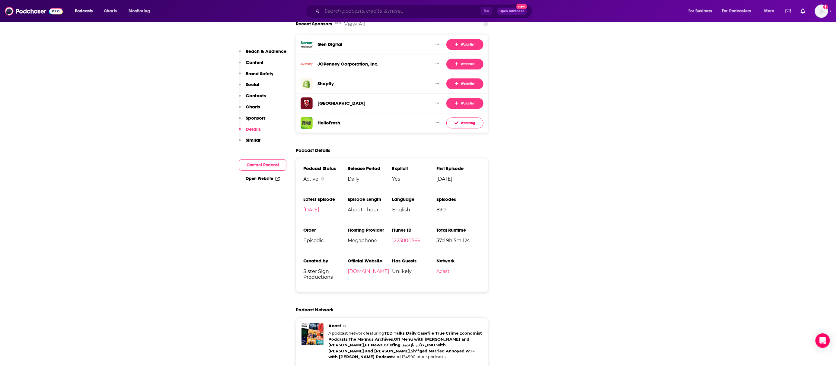
click at [407, 11] on input "Search podcasts, credits, & more..." at bounding box center [401, 11] width 159 height 10
paste input "Exploration: LIVE!"
type input "Exploration: LIVE!"
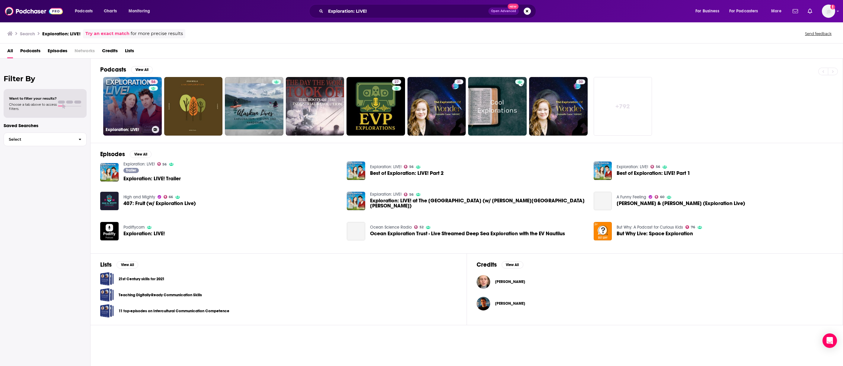
click at [127, 79] on link "56 Exploration: LIVE!" at bounding box center [132, 106] width 59 height 59
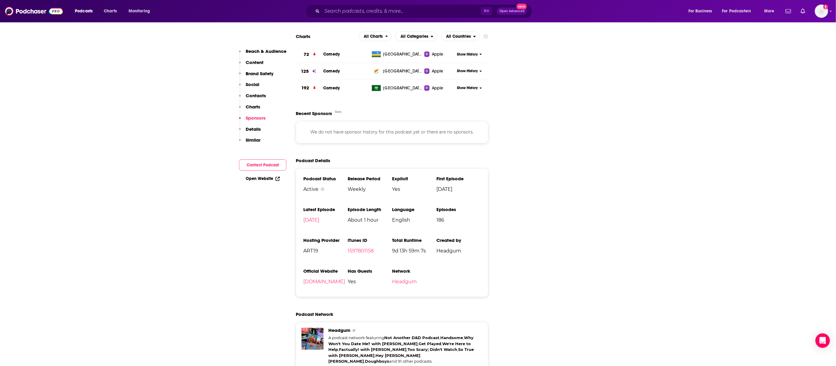
scroll to position [749, 0]
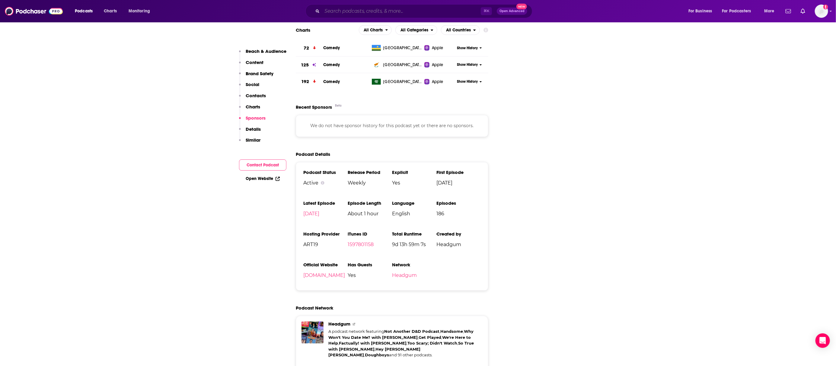
click at [356, 10] on input "Search podcasts, credits, & more..." at bounding box center [401, 11] width 159 height 10
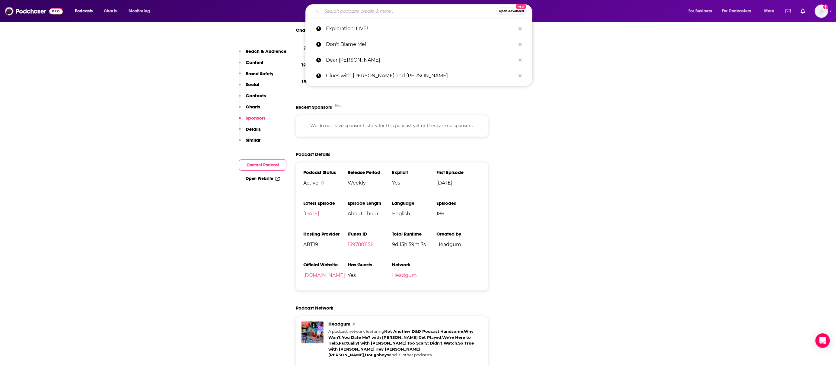
paste input "Find Your Dream Job"
type input "Find Your Dream Job"
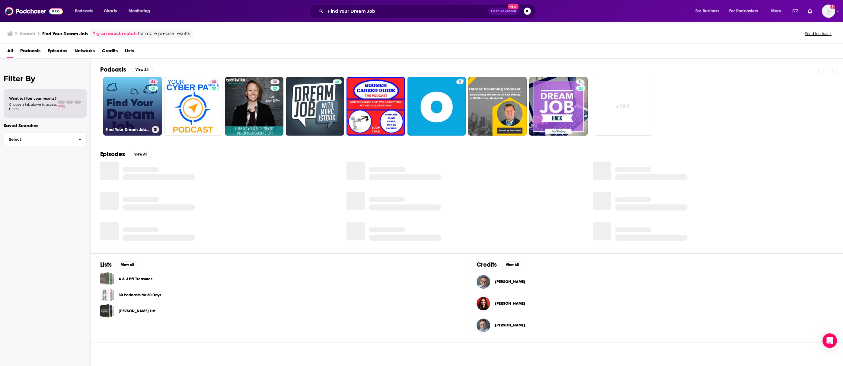
click at [113, 106] on link "64 Find Your Dream Job: Insider Tips for Finding Work, Advancing your Career, a…" at bounding box center [132, 106] width 59 height 59
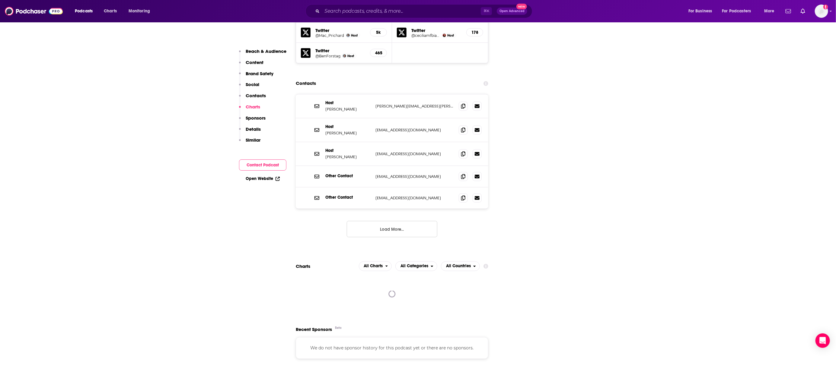
scroll to position [884, 0]
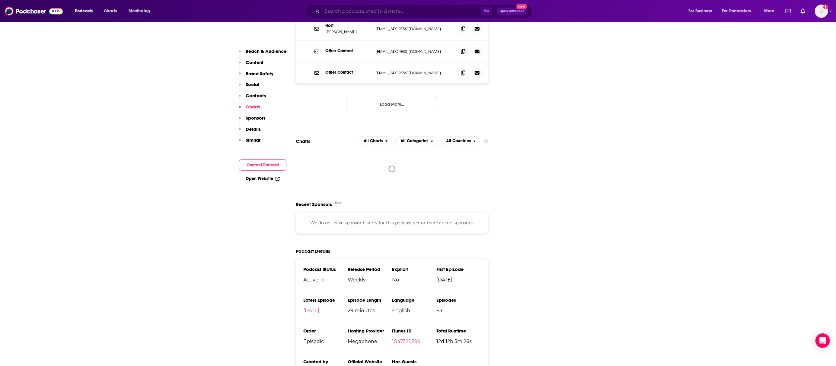
click at [410, 13] on input "Search podcasts, credits, & more..." at bounding box center [401, 11] width 159 height 10
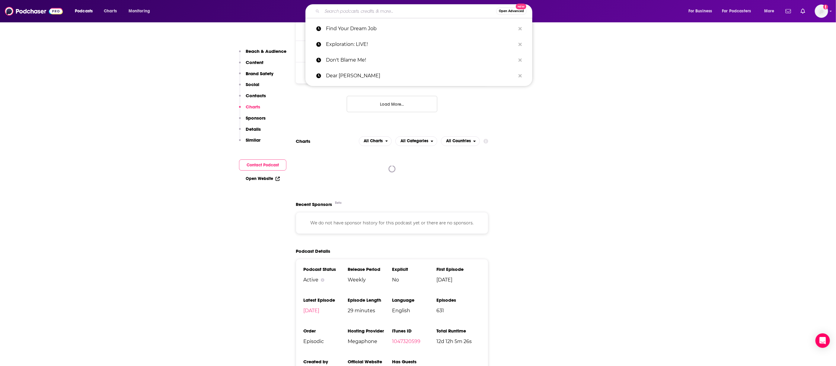
paste input "From the Heart with [PERSON_NAME]"
type input "From the Heart with [PERSON_NAME]"
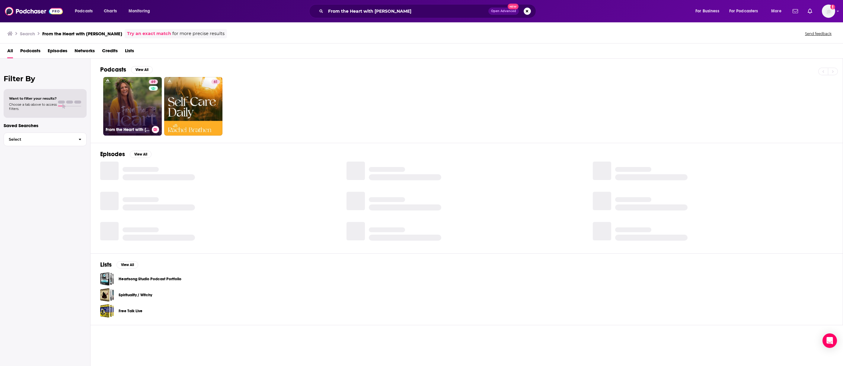
click at [119, 91] on link "69 From the Heart with [PERSON_NAME]" at bounding box center [132, 106] width 59 height 59
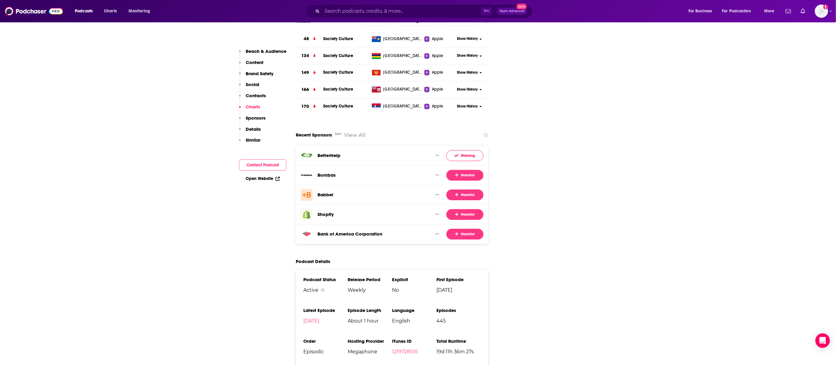
scroll to position [973, 0]
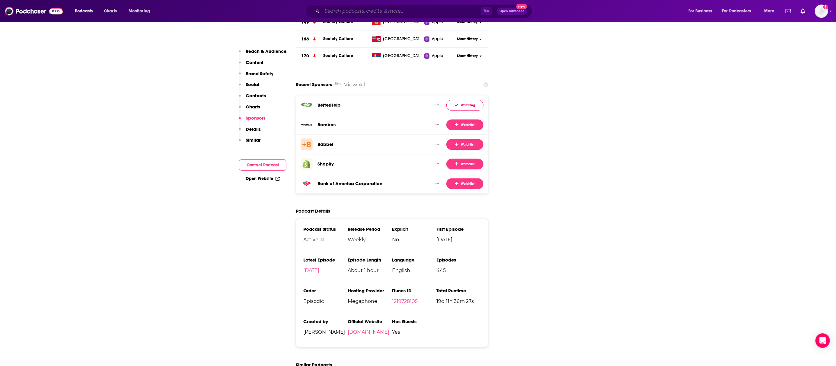
click at [410, 11] on input "Search podcasts, credits, & more..." at bounding box center [401, 11] width 159 height 10
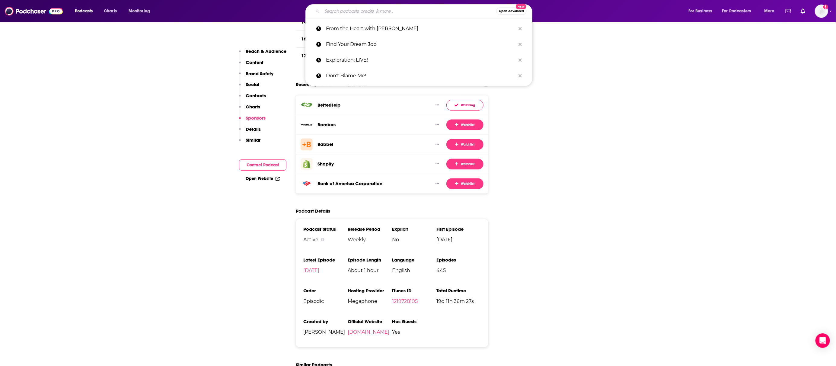
paste input "Game Scoop!"
type input "Game Scoop!"
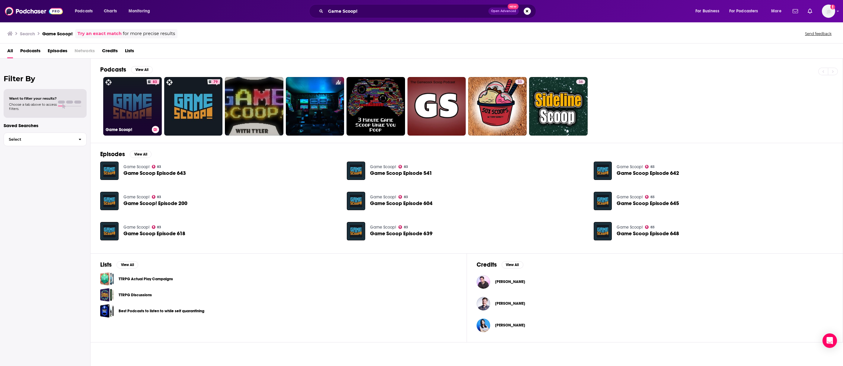
click at [116, 97] on link "83 Game Scoop!" at bounding box center [132, 106] width 59 height 59
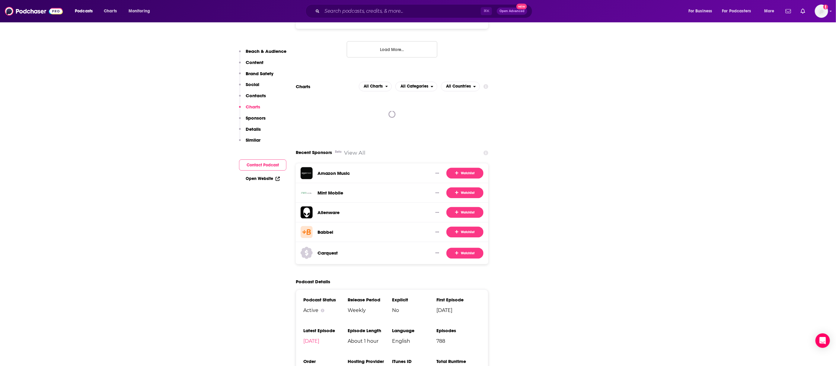
scroll to position [1111, 0]
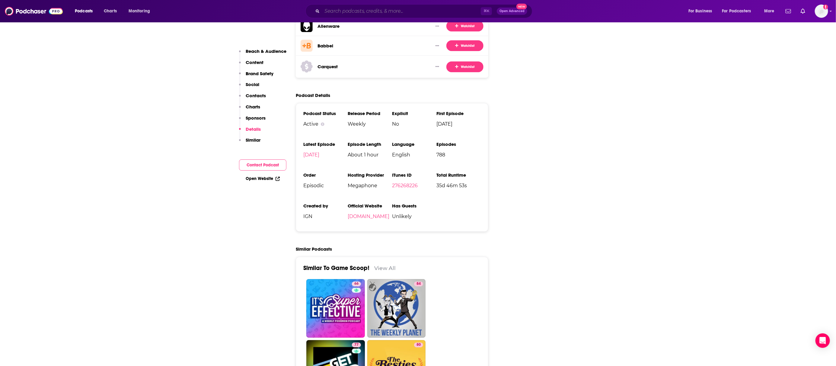
click at [424, 12] on input "Search podcasts, credits, & more..." at bounding box center [401, 11] width 159 height 10
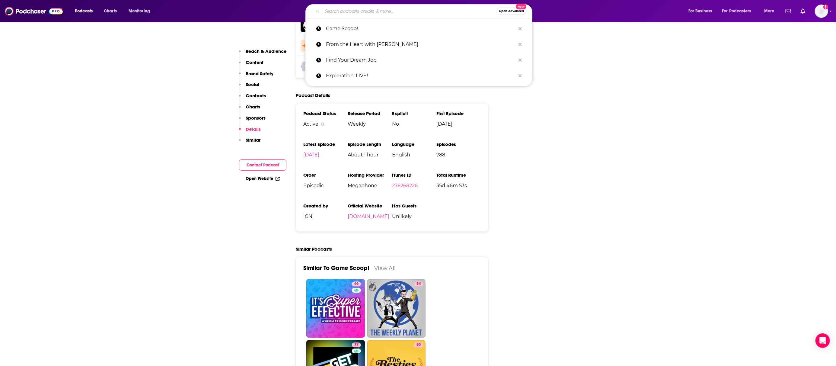
paste input "Get Played"
type input "Get Played"
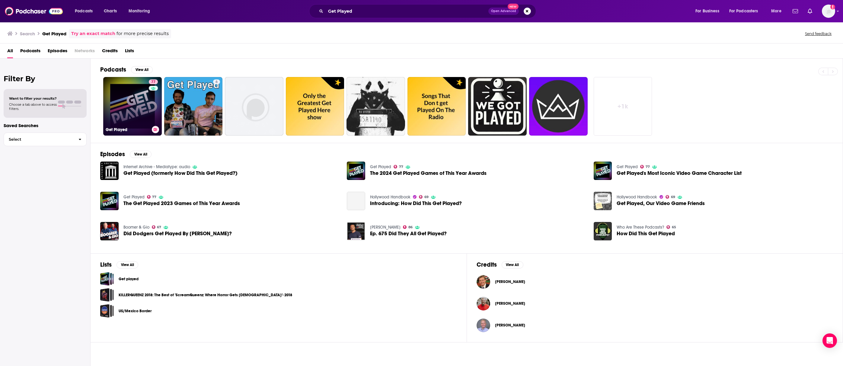
click at [146, 100] on link "77 Get Played" at bounding box center [132, 106] width 59 height 59
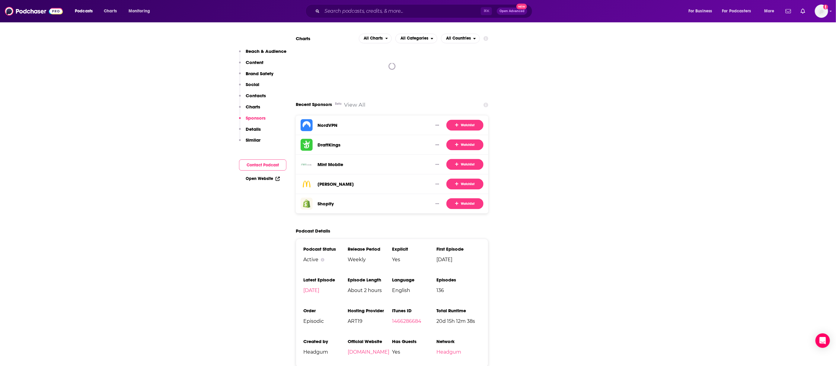
scroll to position [964, 0]
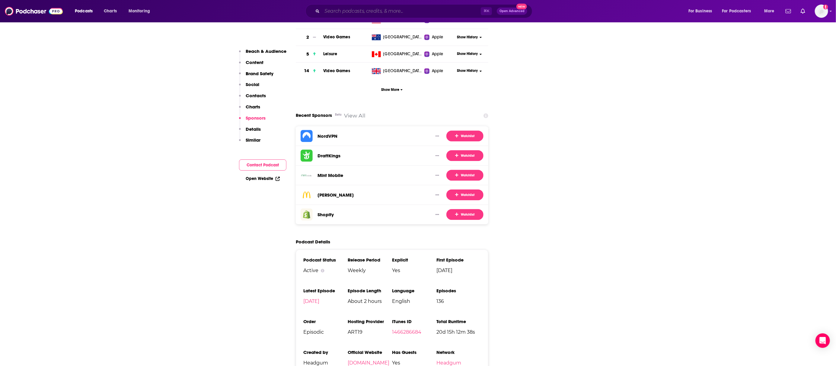
click at [346, 10] on input "Search podcasts, credits, & more..." at bounding box center [401, 11] width 159 height 10
paste input "How Did This Get Made?"
type input "How Did This Get Made?"
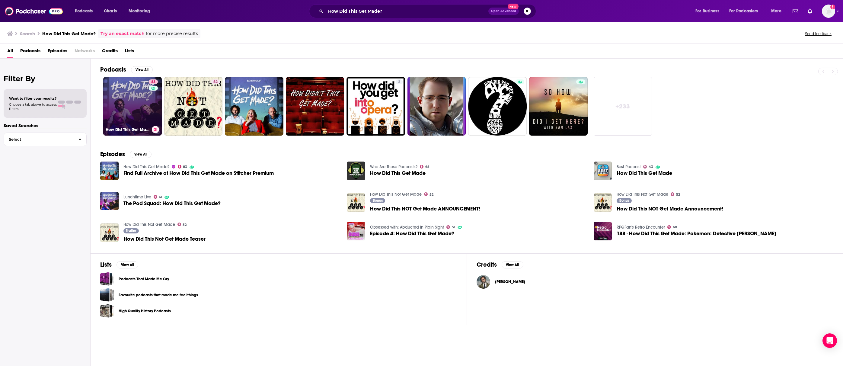
click at [115, 100] on link "83 How Did This Get Made?" at bounding box center [132, 106] width 59 height 59
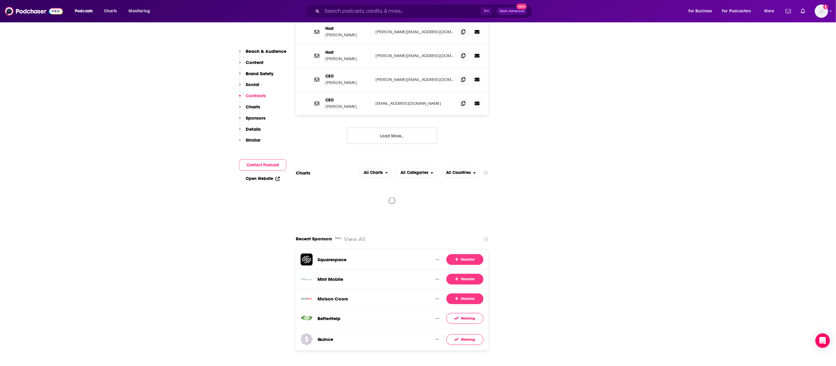
scroll to position [1018, 0]
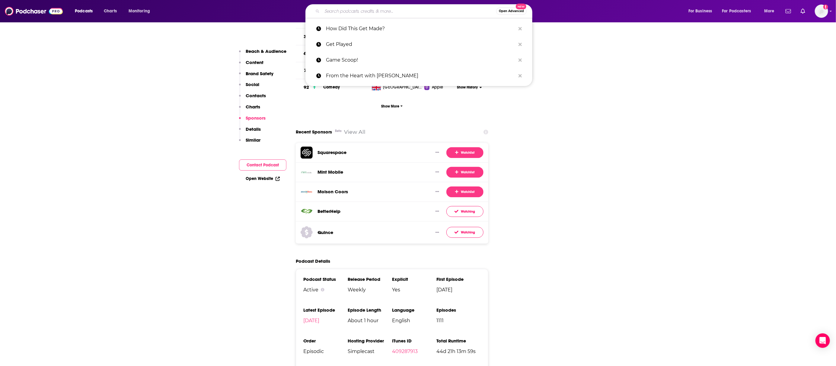
click at [446, 10] on input "Search podcasts, credits, & more..." at bounding box center [409, 11] width 174 height 10
paste input "HR BESTIES"
type input "HR BESTIES"
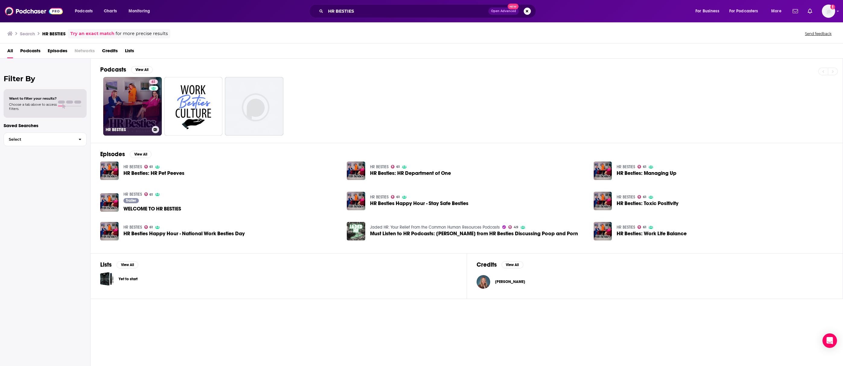
click at [108, 96] on link "61 HR BESTIES" at bounding box center [132, 106] width 59 height 59
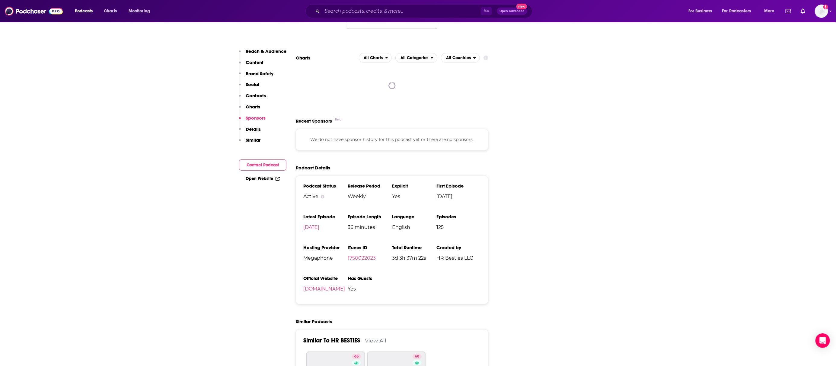
scroll to position [737, 0]
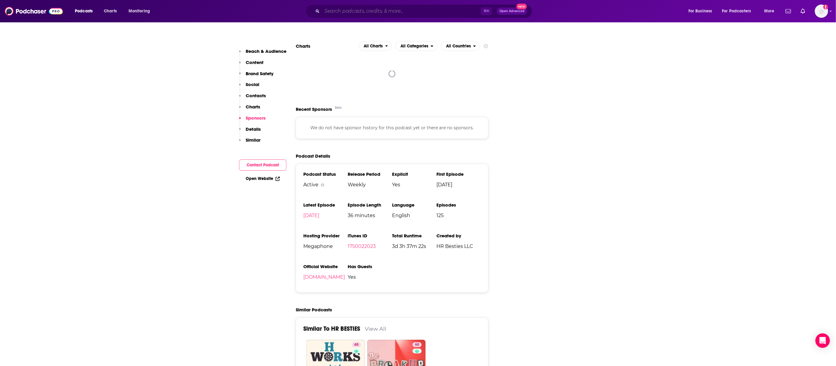
click at [387, 11] on input "Search podcasts, credits, & more..." at bounding box center [401, 11] width 159 height 10
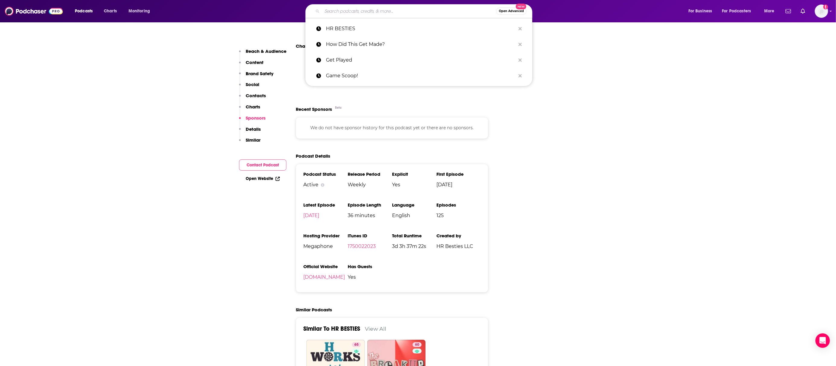
paste input "Hyperfixed"
type input "Hyperfixed"
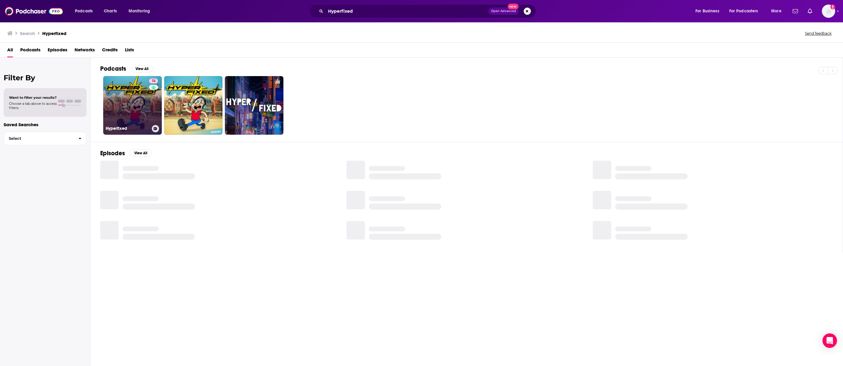
click at [130, 101] on link "74 Hyperfixed" at bounding box center [132, 105] width 59 height 59
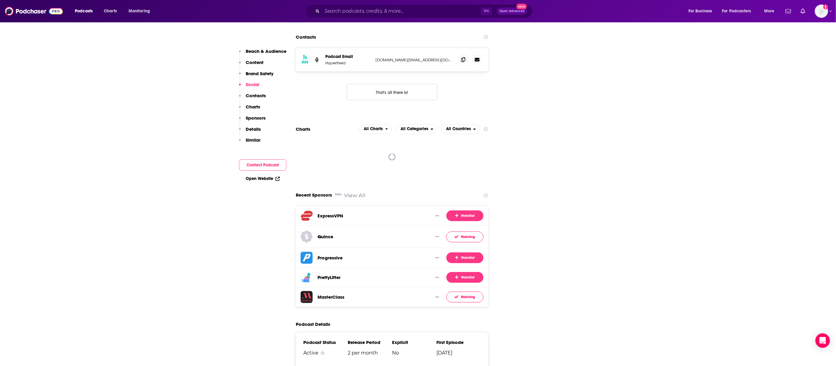
scroll to position [843, 0]
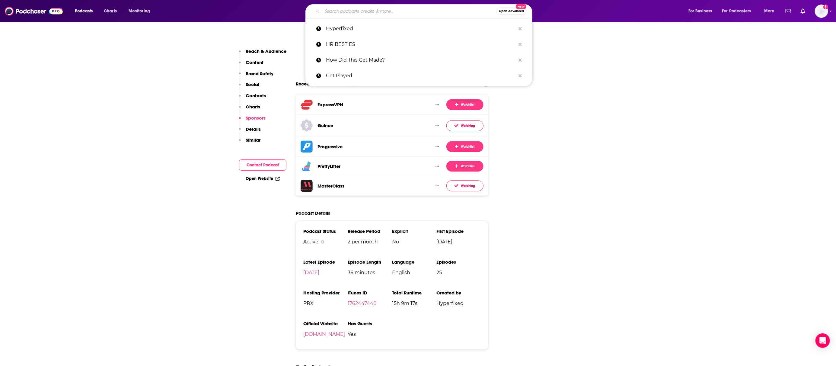
click at [359, 15] on input "Search podcasts, credits, & more..." at bounding box center [409, 11] width 174 height 10
paste input "I Never Liked You"
type input "I Never Liked You"
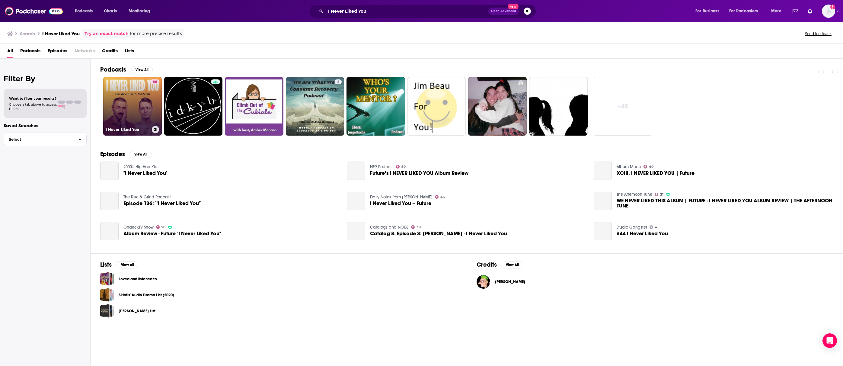
click at [127, 101] on link "66 I Never Liked You" at bounding box center [132, 106] width 59 height 59
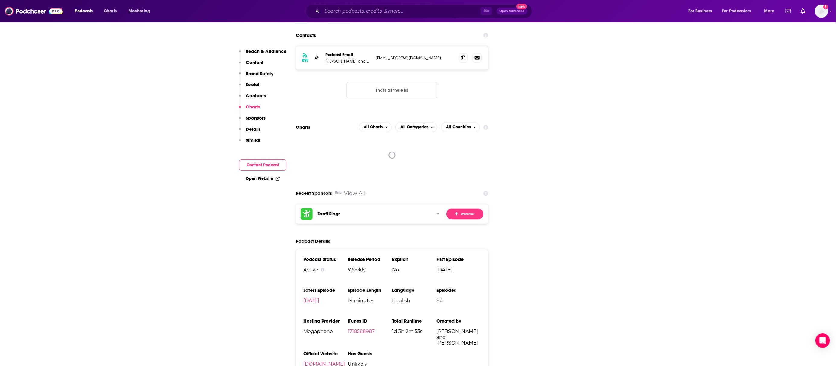
scroll to position [748, 0]
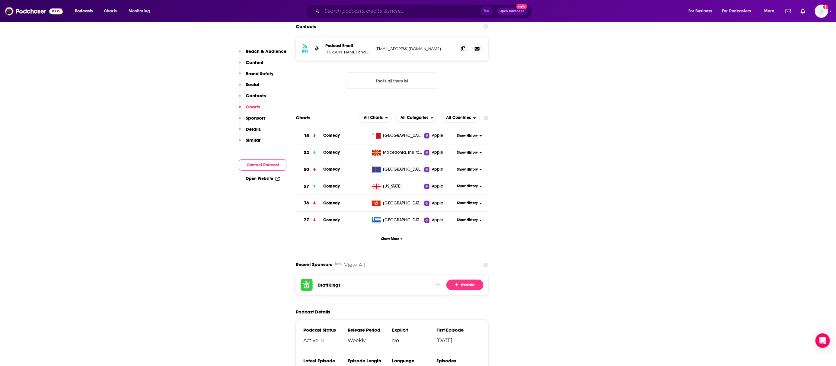
click at [367, 13] on input "Search podcasts, credits, & more..." at bounding box center [401, 11] width 159 height 10
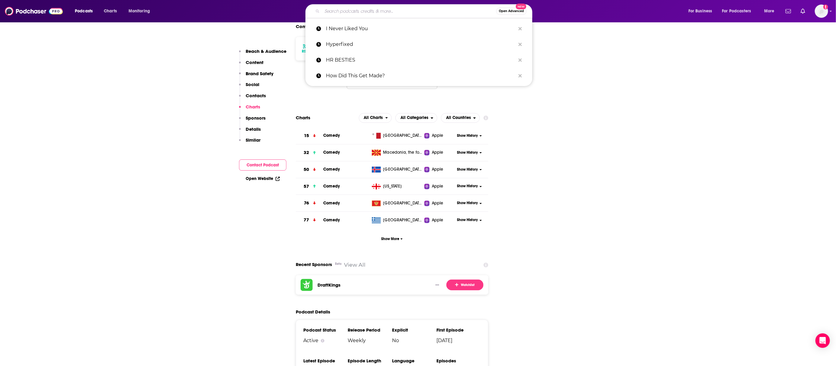
paste input "IHIP News"
type input "IHIP News"
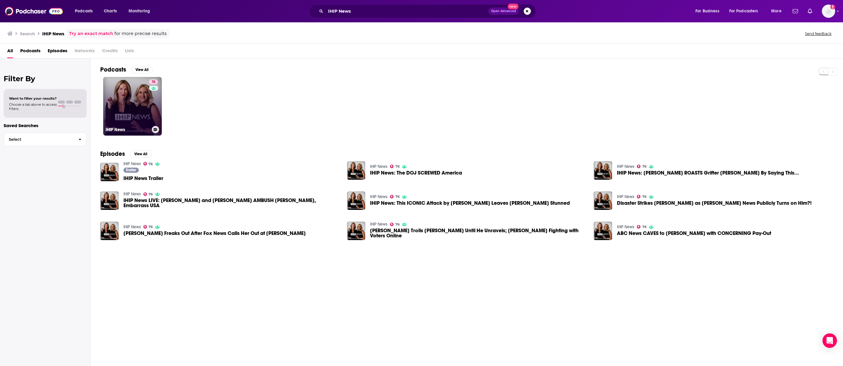
click at [110, 109] on link "76 IHIP News" at bounding box center [132, 106] width 59 height 59
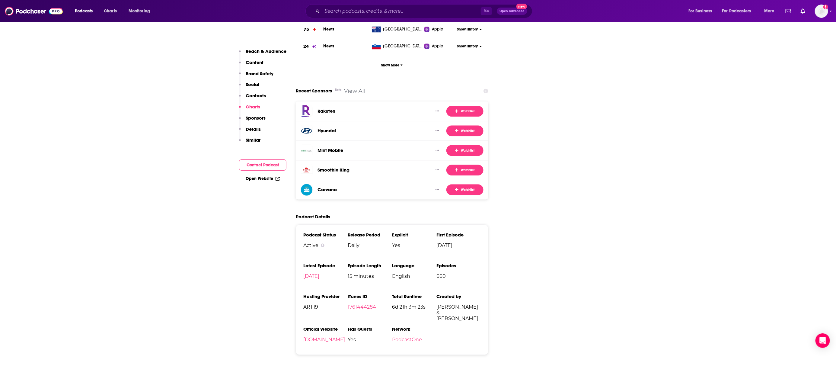
scroll to position [962, 0]
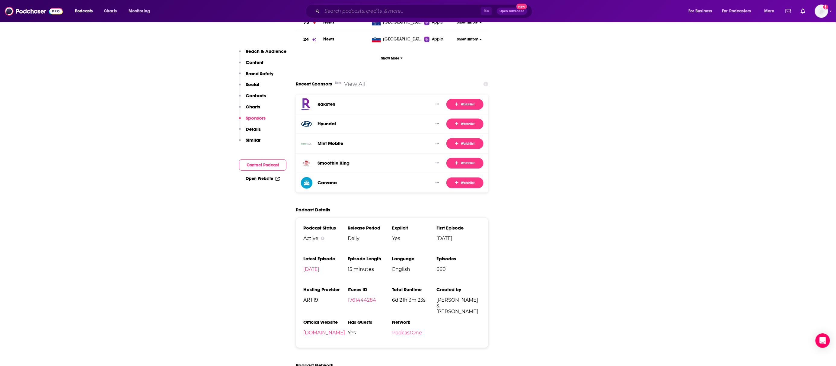
click at [362, 10] on input "Search podcasts, credits, & more..." at bounding box center [401, 11] width 159 height 10
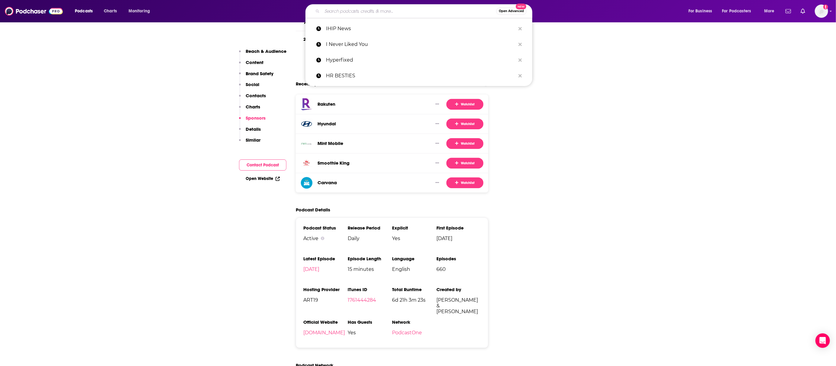
paste input "Joy, a Podcast. Hosted by [PERSON_NAME]"
type input "Joy, a Podcast. Hosted by [PERSON_NAME]"
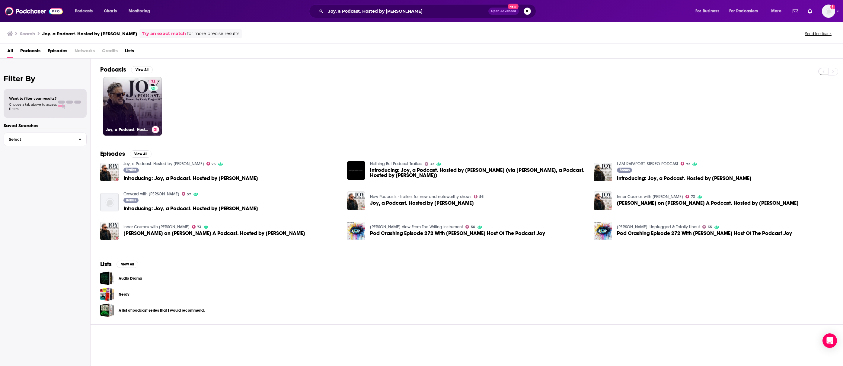
click at [143, 84] on link "73 Joy, a Podcast. Hosted by Craig Ferguson" at bounding box center [132, 106] width 59 height 59
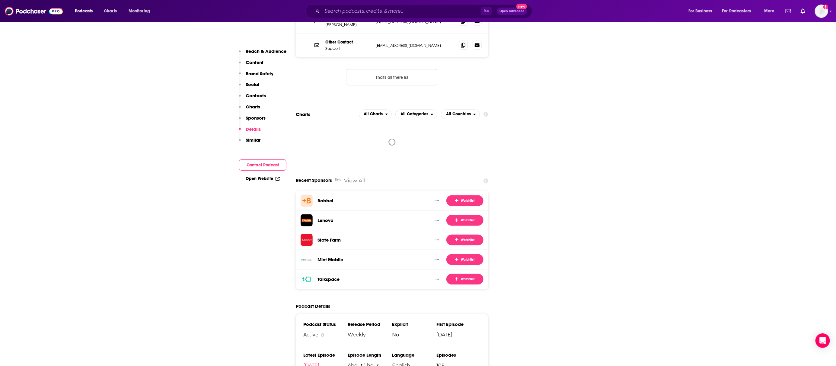
scroll to position [1003, 0]
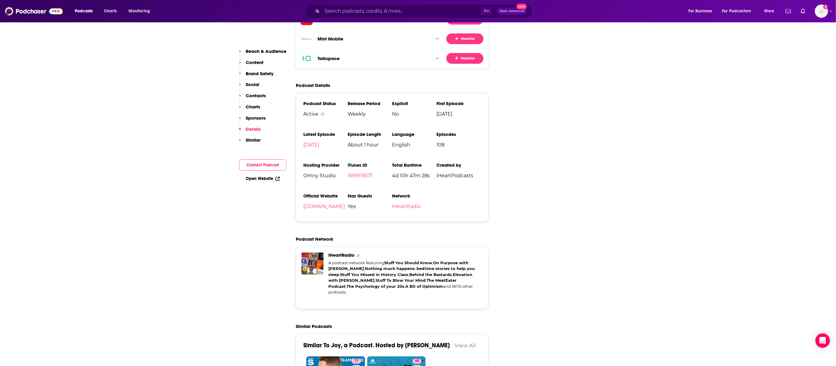
drag, startPoint x: 371, startPoint y: 84, endPoint x: 365, endPoint y: 84, distance: 6.3
click at [367, 111] on span "Weekly" at bounding box center [370, 114] width 44 height 6
drag, startPoint x: 365, startPoint y: 84, endPoint x: 340, endPoint y: 84, distance: 25.0
click at [340, 100] on ul "Podcast Status Active Release Period Weekly Explicit No First Episode Jul 25th,…" at bounding box center [391, 156] width 177 height 113
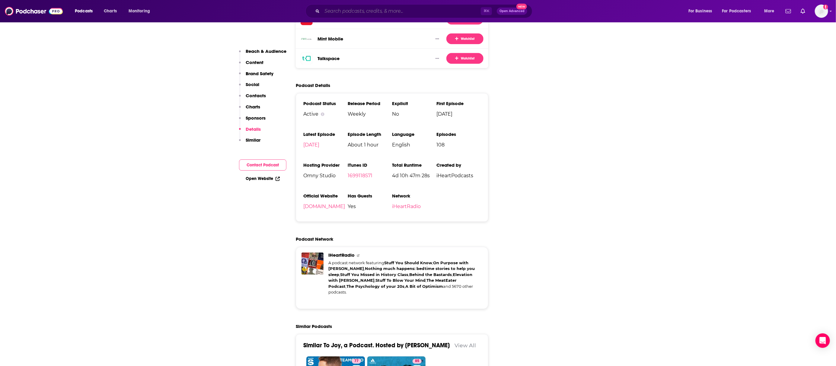
click at [385, 9] on input "Search podcasts, credits, & more..." at bounding box center [401, 11] width 159 height 10
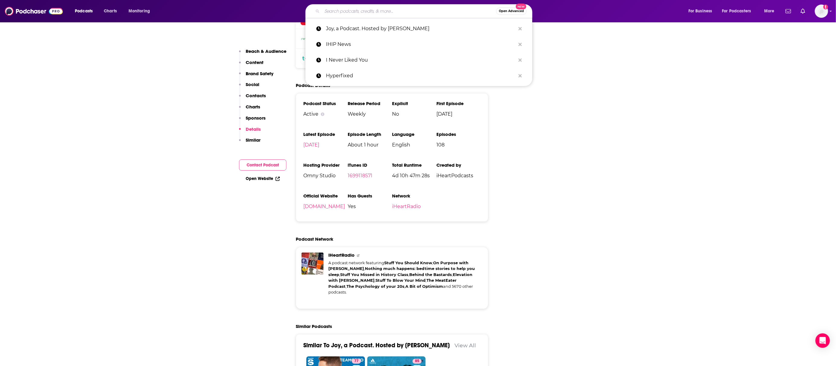
paste input "Last Podcast On The Left"
type input "Last Podcast On The Left"
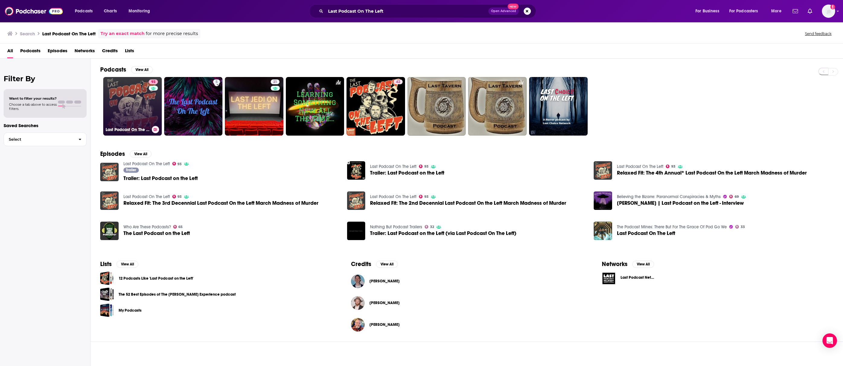
click at [125, 88] on link "93 Last Podcast On The Left" at bounding box center [132, 106] width 59 height 59
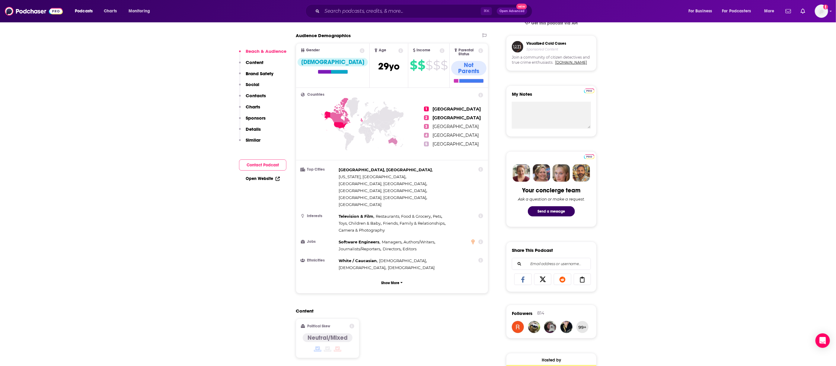
scroll to position [242, 0]
